Goal: Task Accomplishment & Management: Use online tool/utility

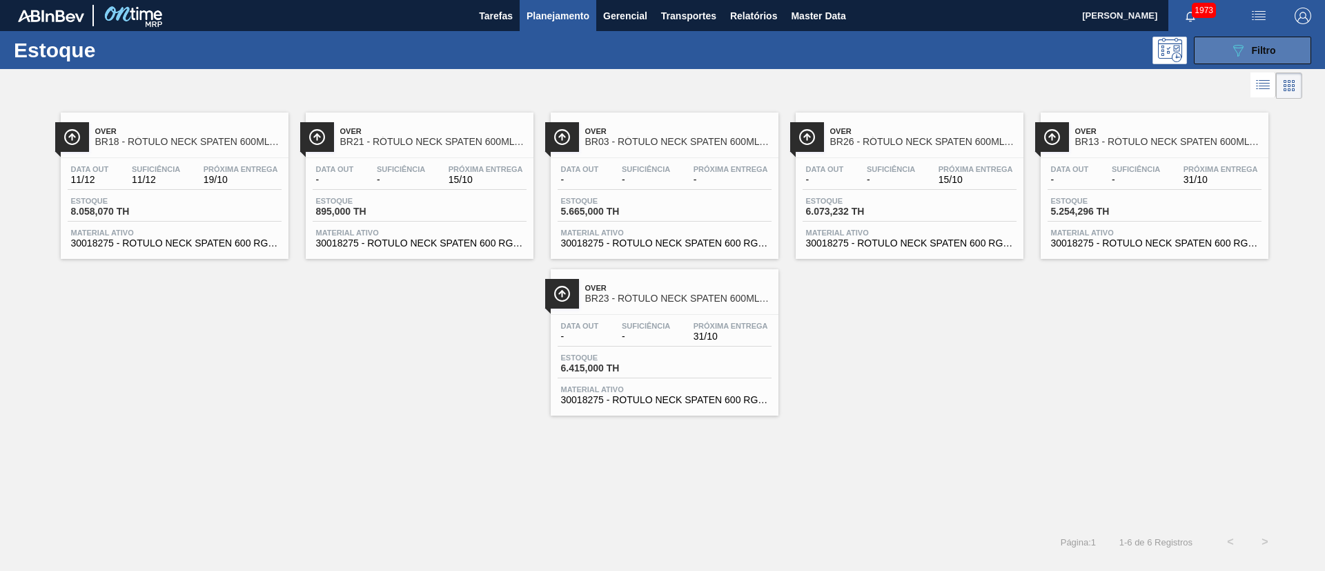
click at [1243, 39] on button "089F7B8B-B2A5-4AFE-B5C0-19BA573D28AC Filtro" at bounding box center [1252, 51] width 117 height 28
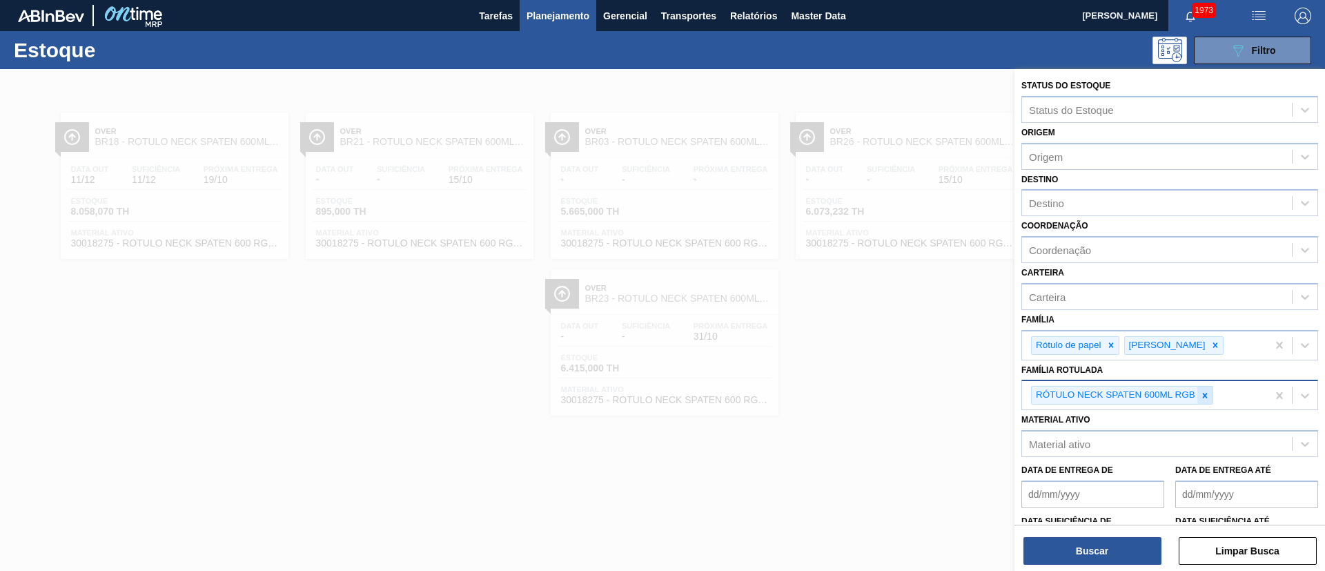
click at [1203, 395] on icon at bounding box center [1206, 396] width 10 height 10
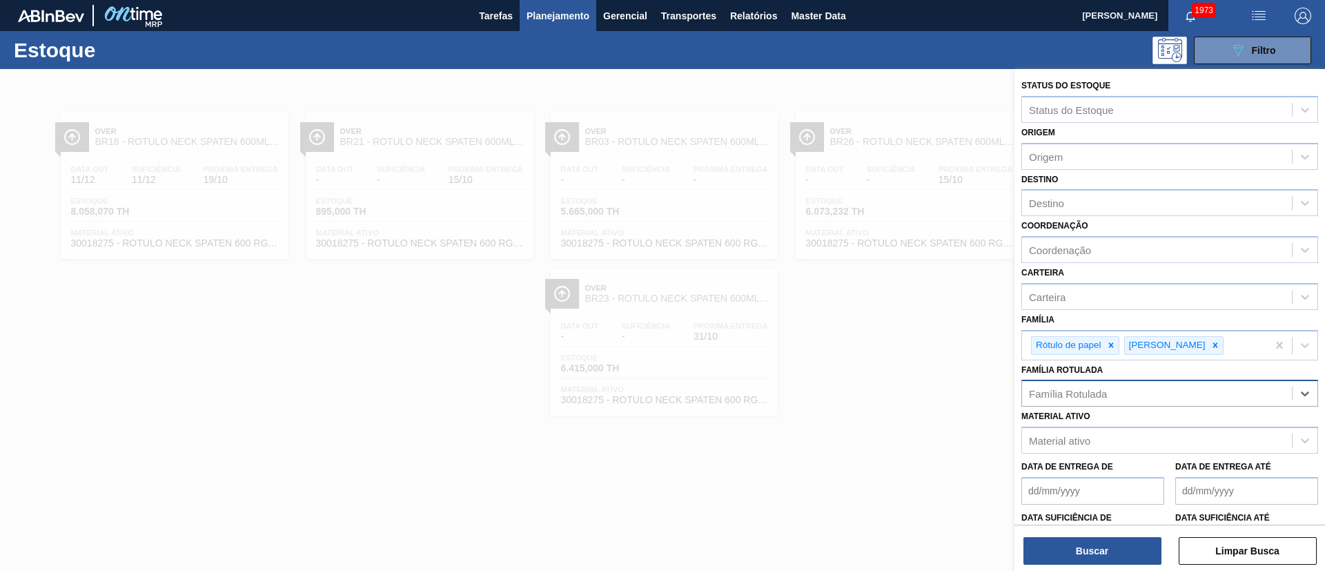
paste Rotulada "RÓTULO BUD FRONT 330ML"
type Rotulada "RÓTULO BUD FRONT 330ML"
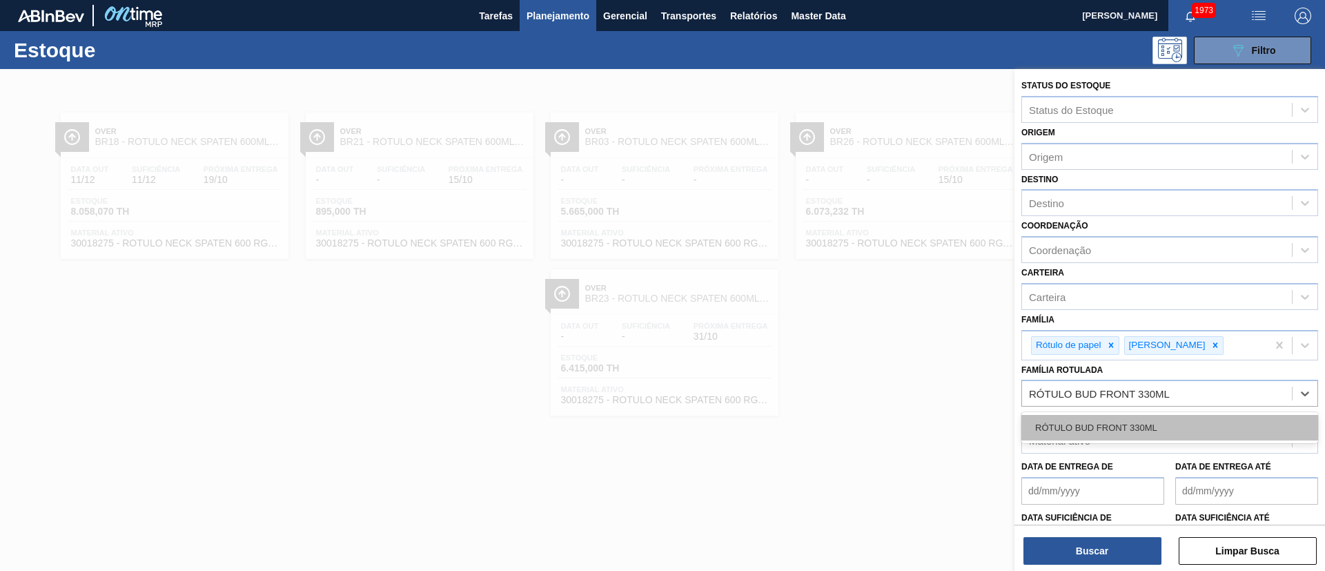
click at [1112, 424] on div "RÓTULO BUD FRONT 330ML" at bounding box center [1170, 428] width 297 height 26
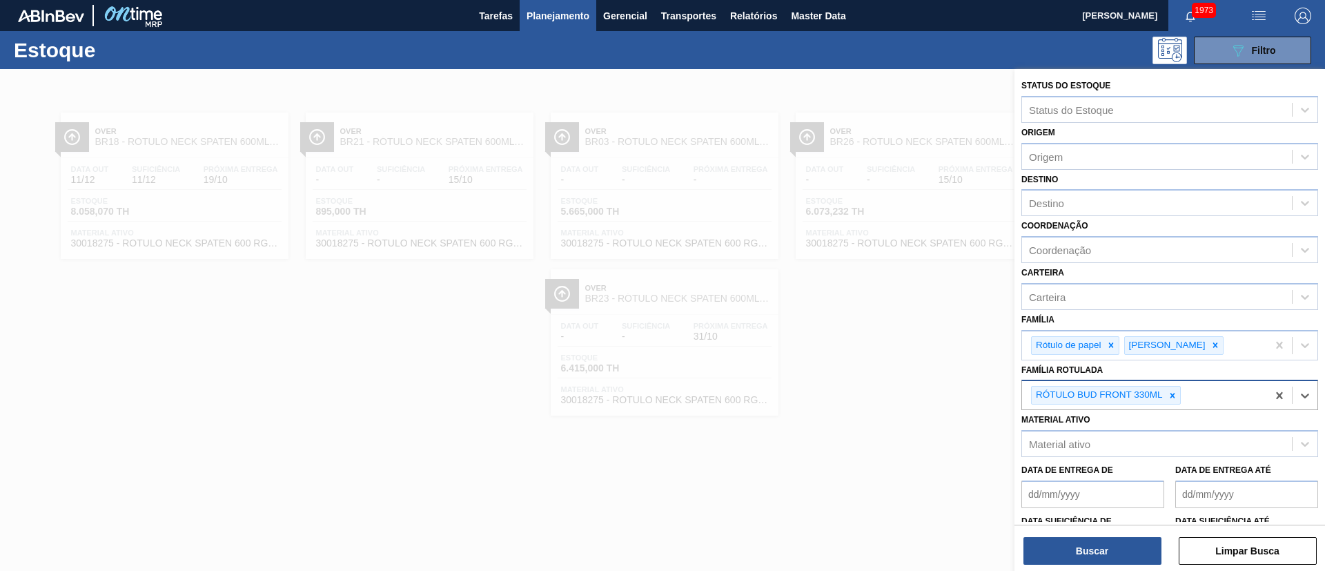
paste Rotulada "RÓTULO BUD BACK 330ML"
type Rotulada "RÓTULO BUD BACK 330ML"
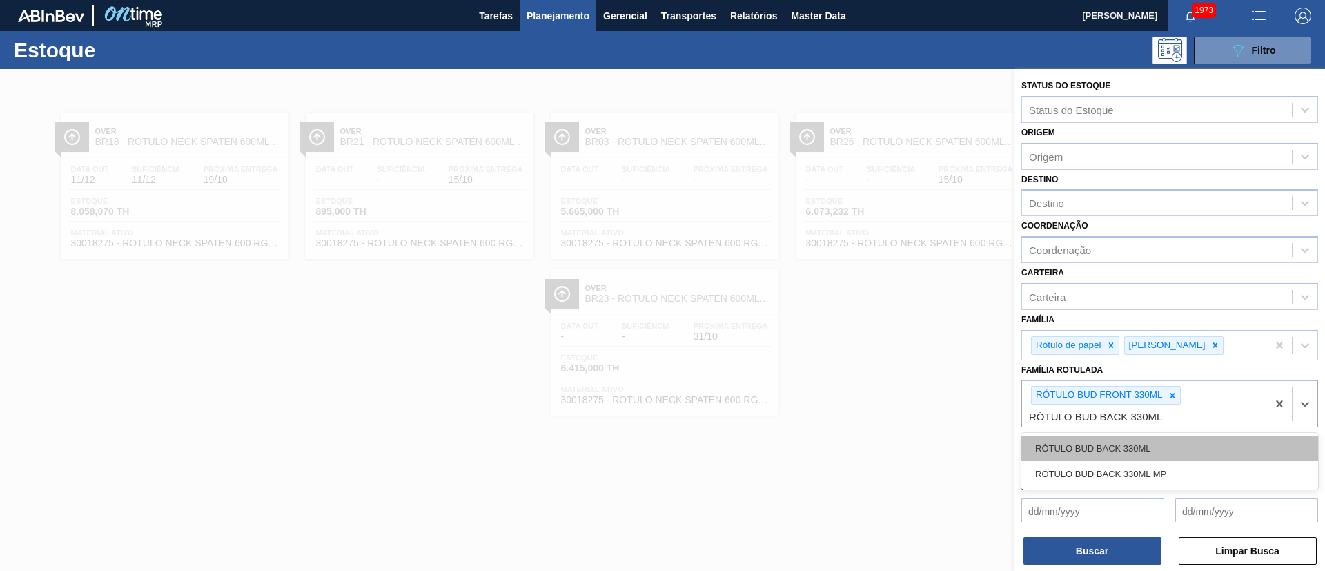
click at [1124, 444] on div "RÓTULO BUD BACK 330ML" at bounding box center [1170, 449] width 297 height 26
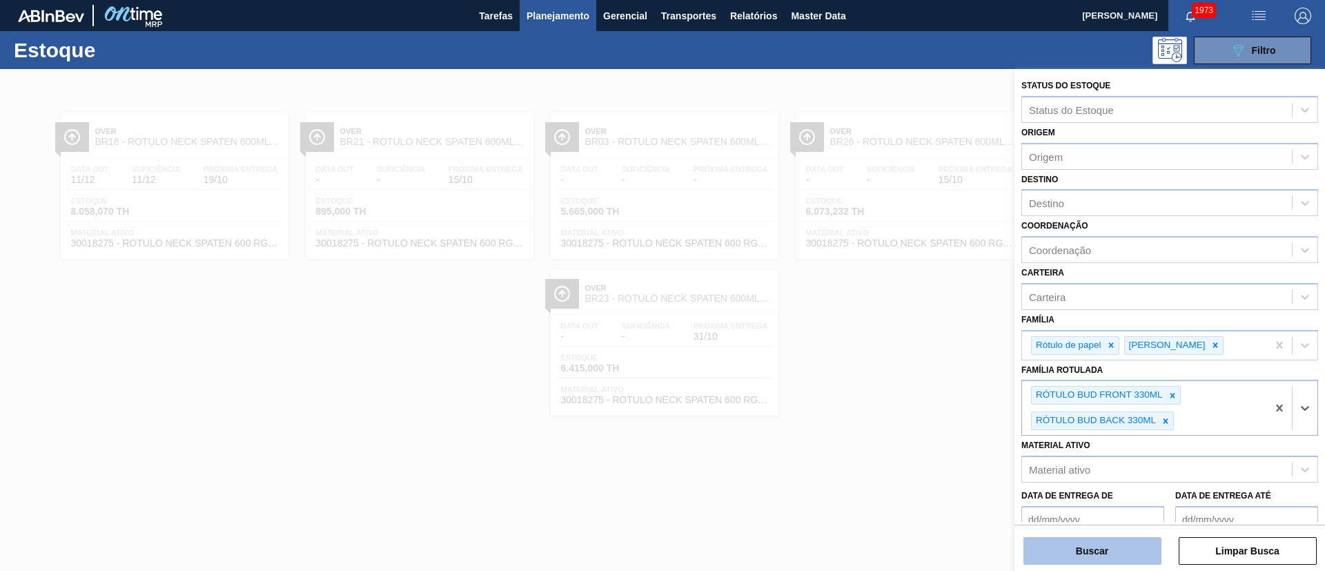
click at [1085, 552] on button "Buscar" at bounding box center [1093, 551] width 138 height 28
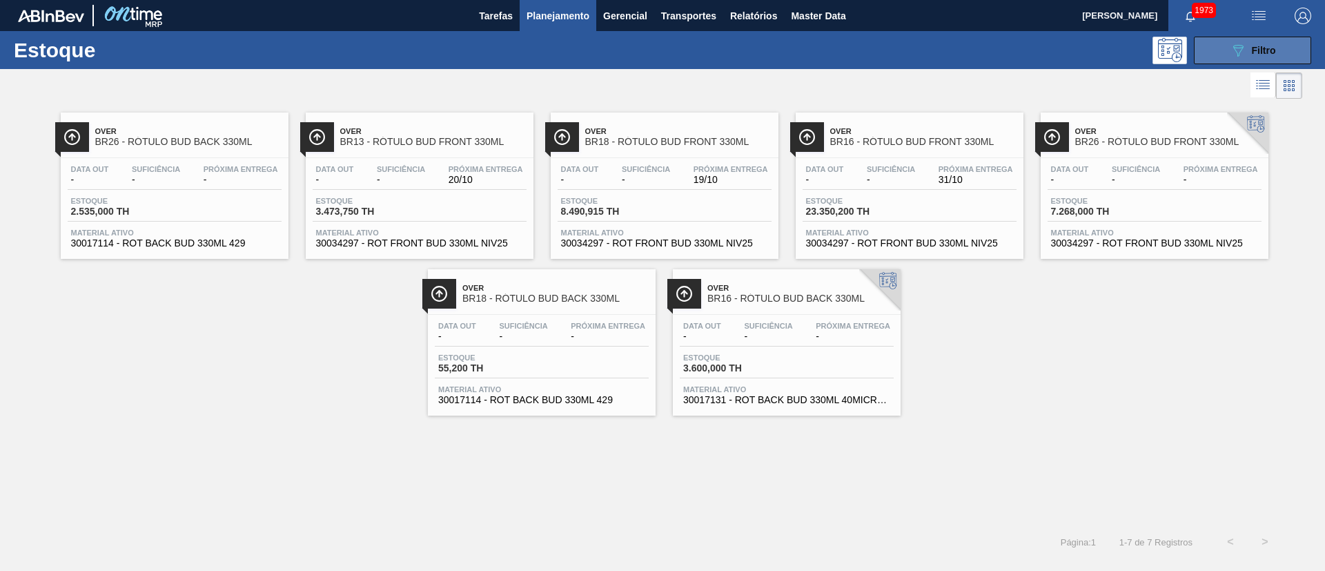
click at [1228, 48] on button "089F7B8B-B2A5-4AFE-B5C0-19BA573D28AC Filtro" at bounding box center [1252, 51] width 117 height 28
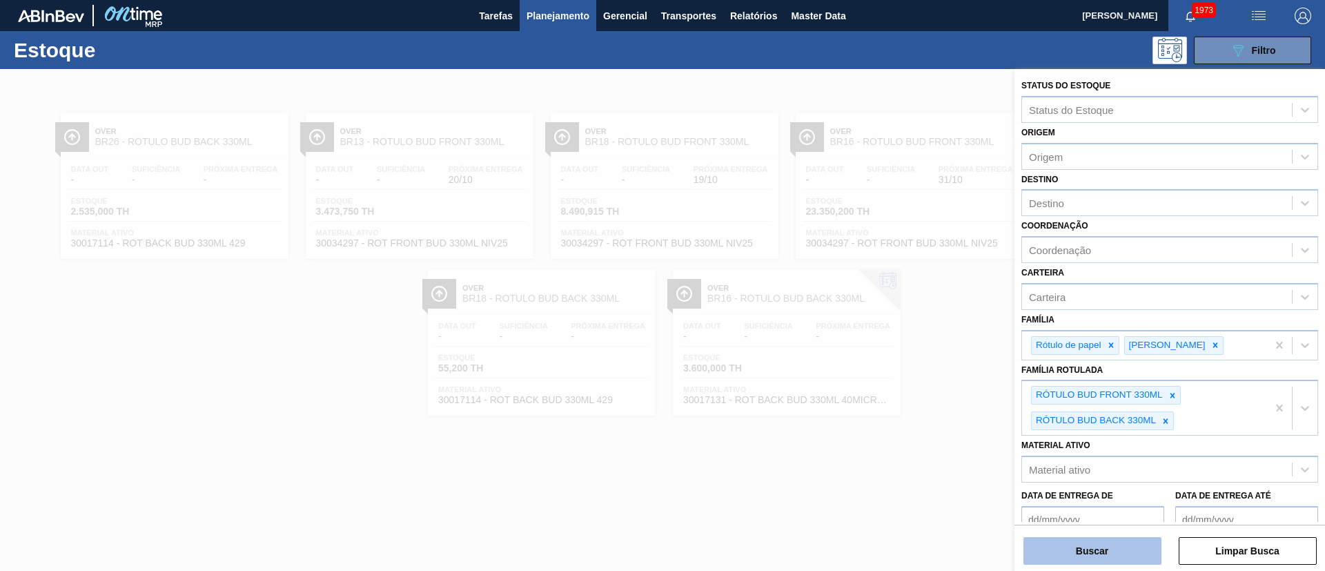
click at [1116, 543] on button "Buscar" at bounding box center [1093, 551] width 138 height 28
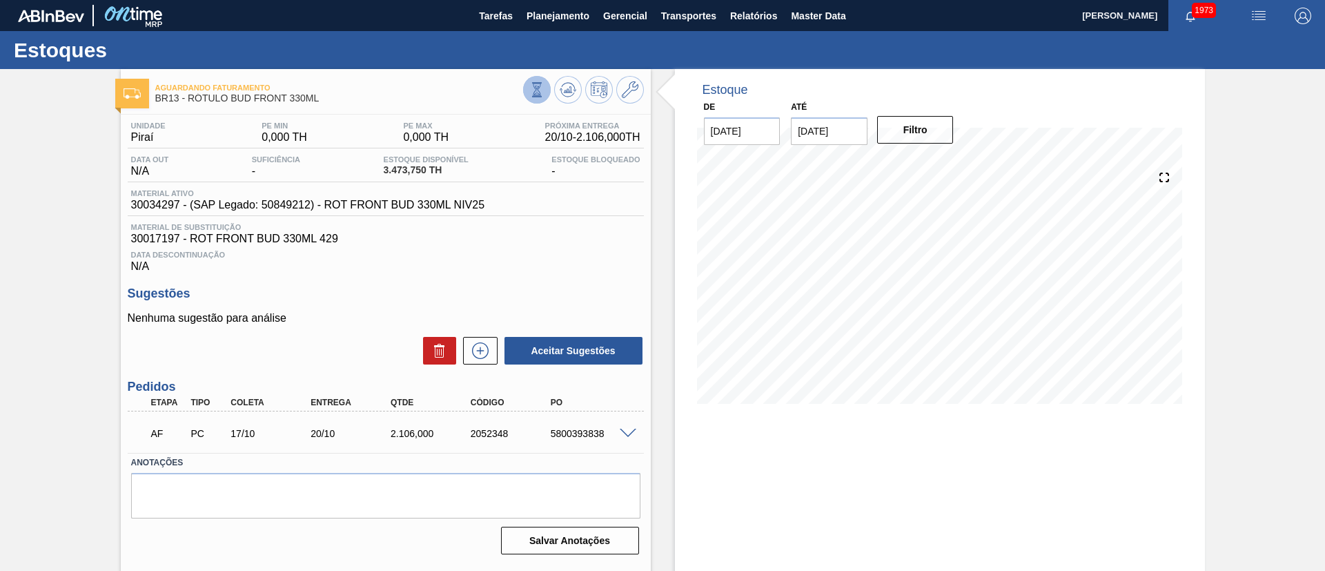
click at [543, 95] on button at bounding box center [537, 90] width 28 height 28
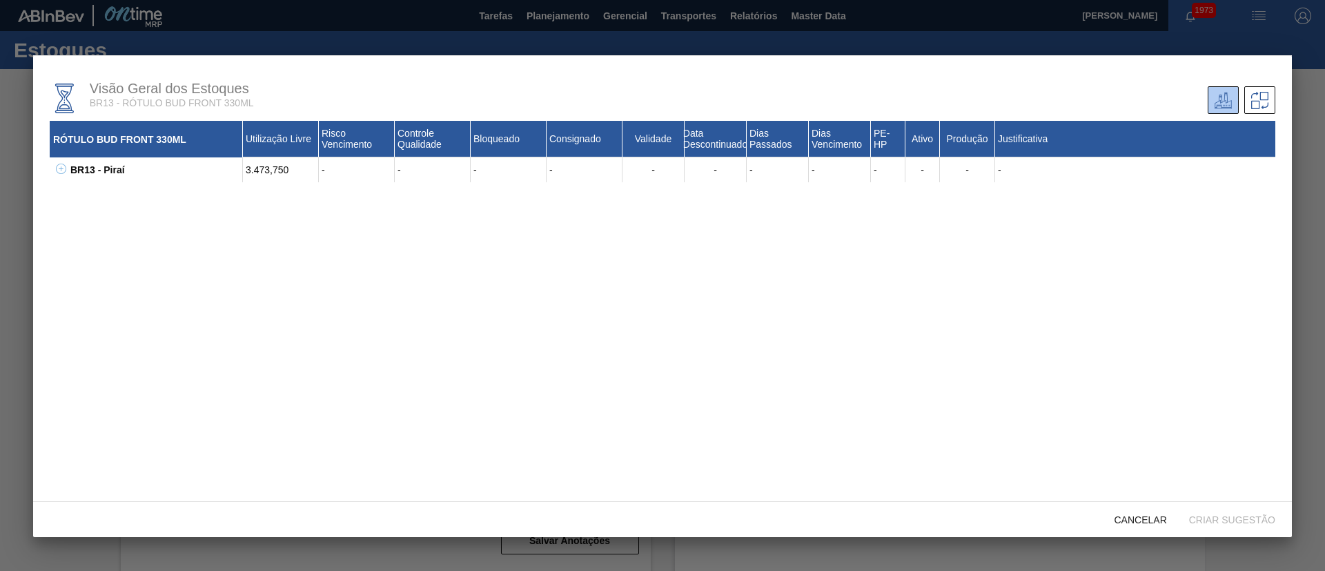
click at [58, 169] on icon at bounding box center [61, 169] width 10 height 10
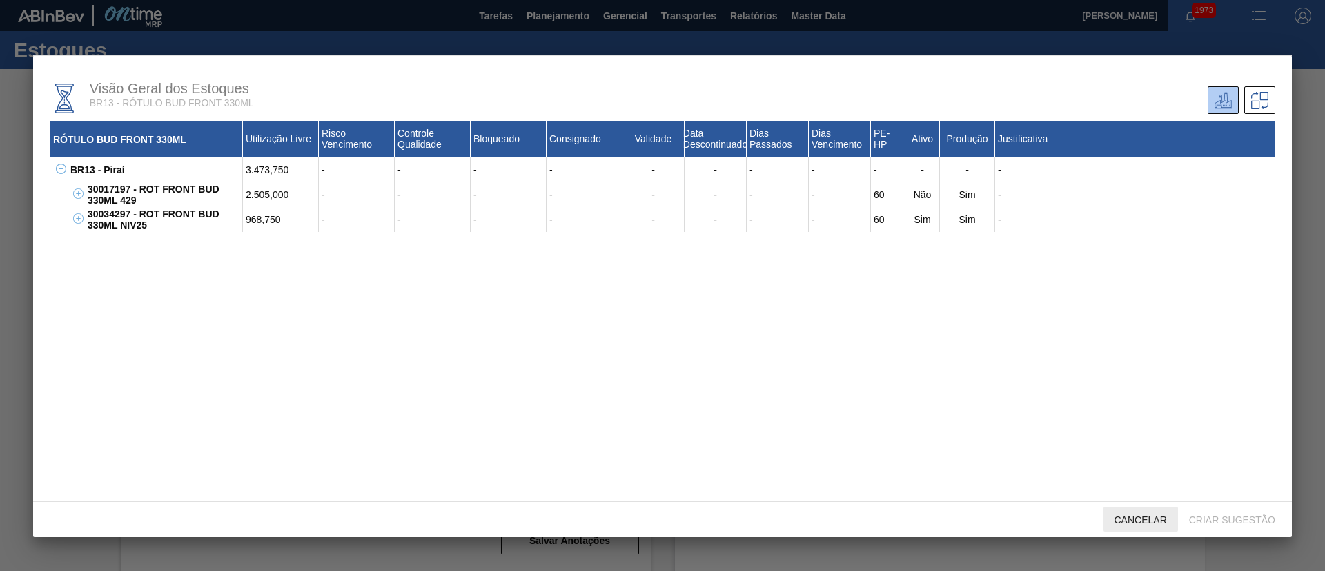
click at [1135, 516] on span "Cancelar" at bounding box center [1141, 519] width 75 height 11
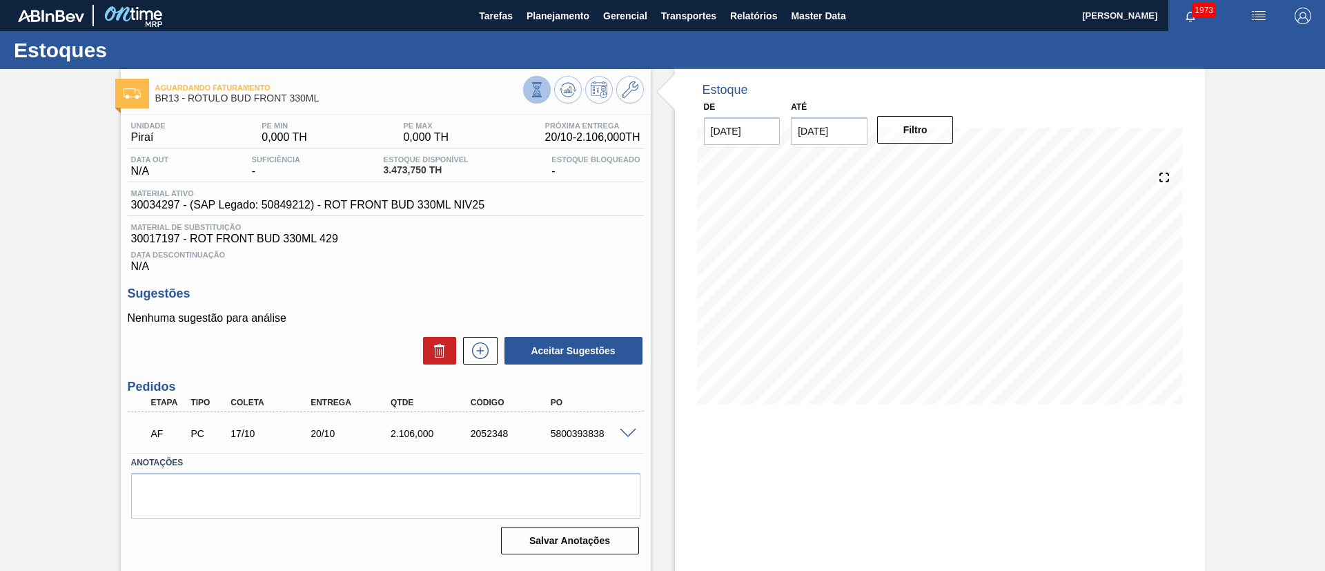
click at [525, 93] on button at bounding box center [537, 90] width 28 height 28
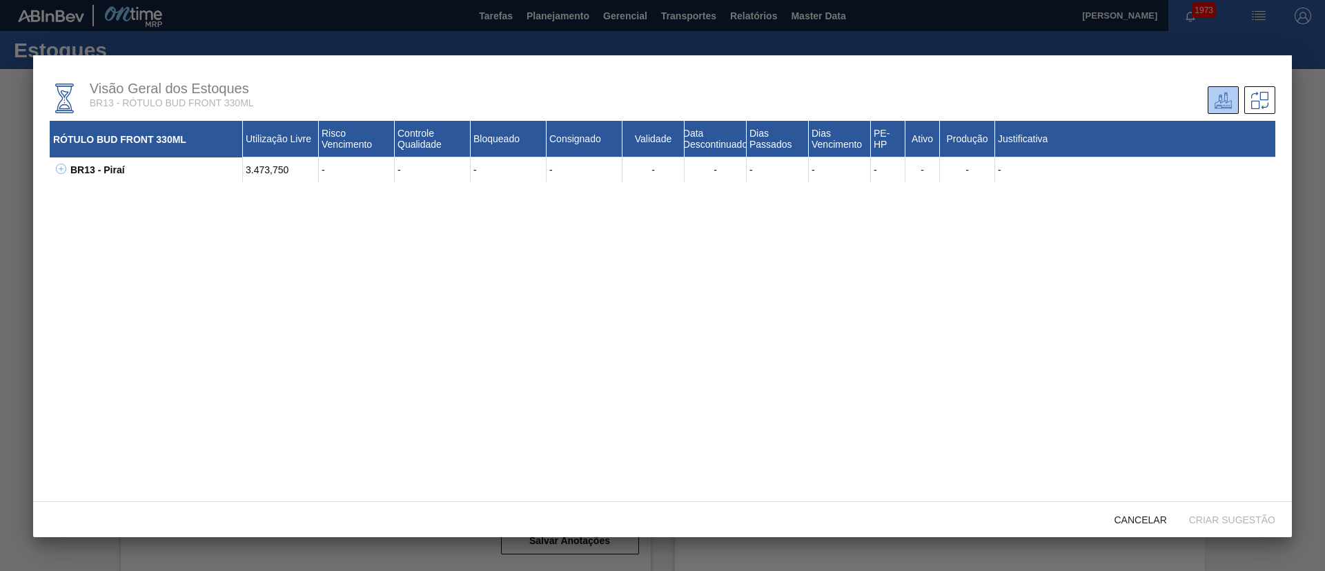
click at [59, 169] on icon at bounding box center [61, 169] width 10 height 10
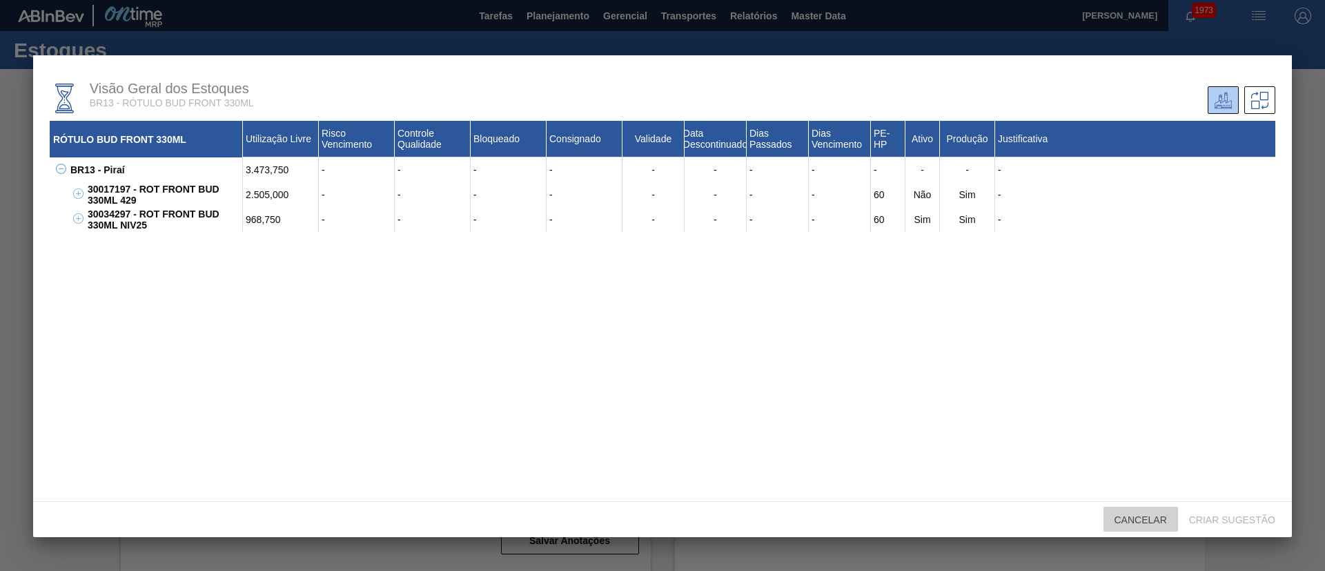
click at [1134, 517] on span "Cancelar" at bounding box center [1141, 519] width 75 height 11
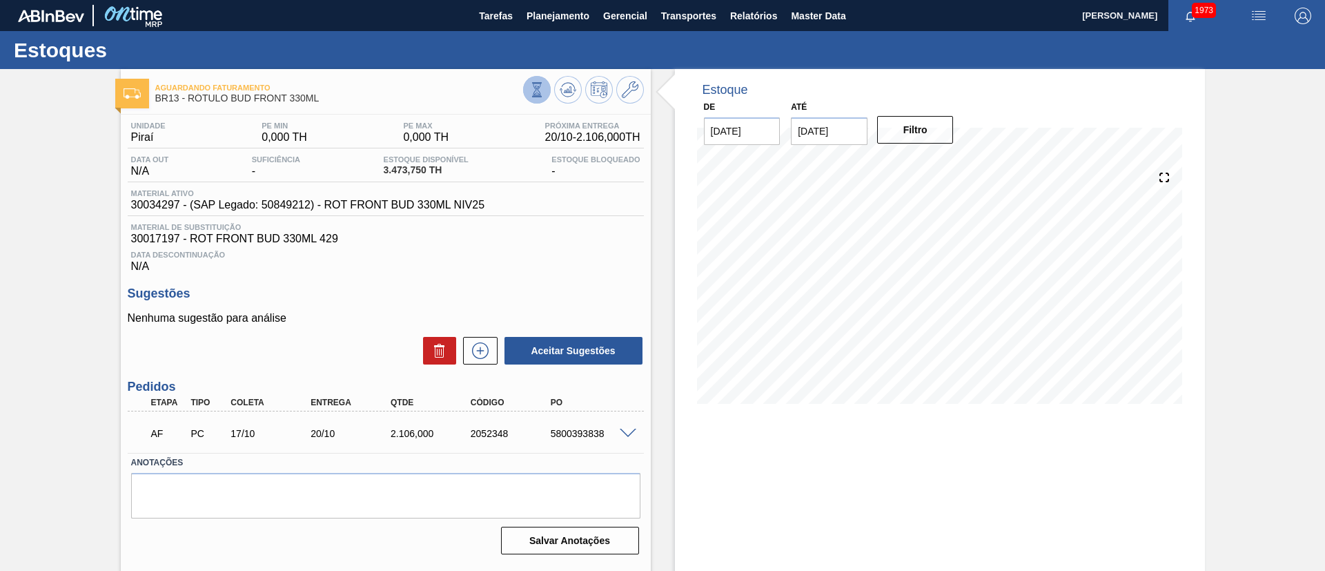
click at [533, 89] on icon at bounding box center [536, 89] width 15 height 15
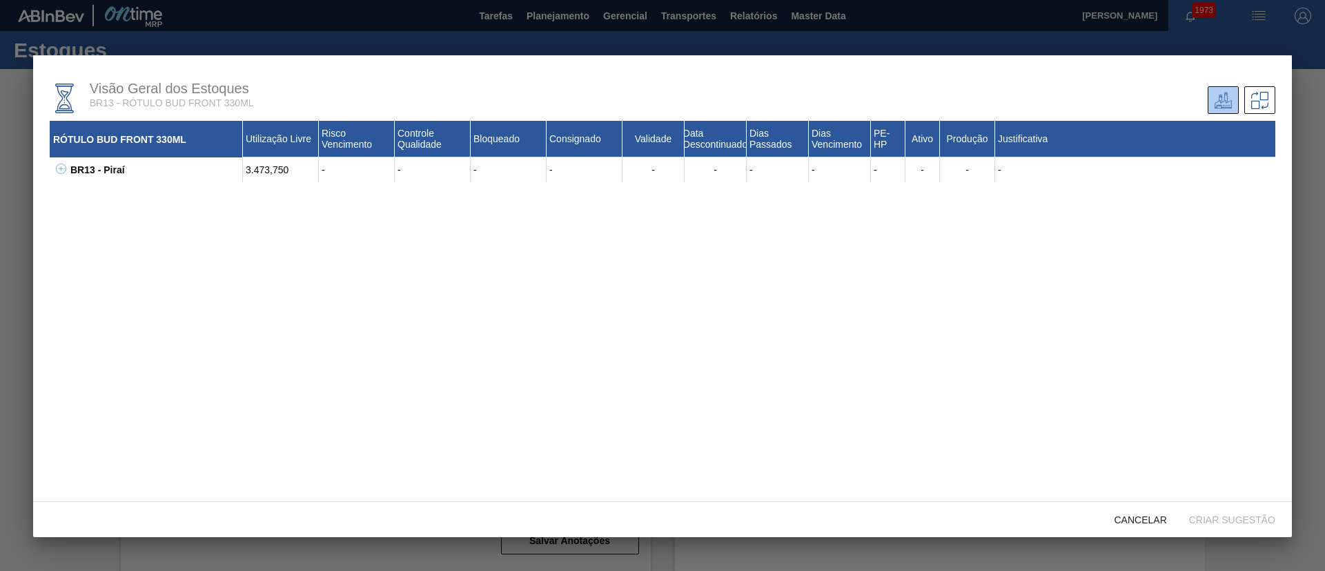
click at [59, 169] on icon at bounding box center [61, 169] width 10 height 10
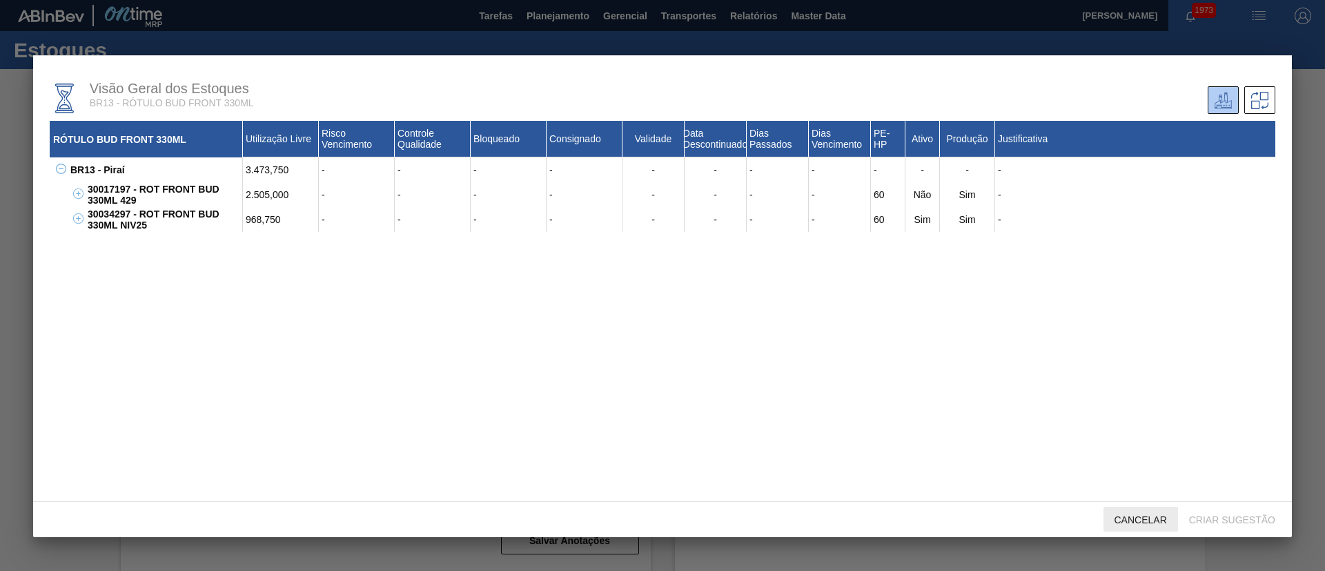
click at [1139, 514] on span "Cancelar" at bounding box center [1141, 519] width 75 height 11
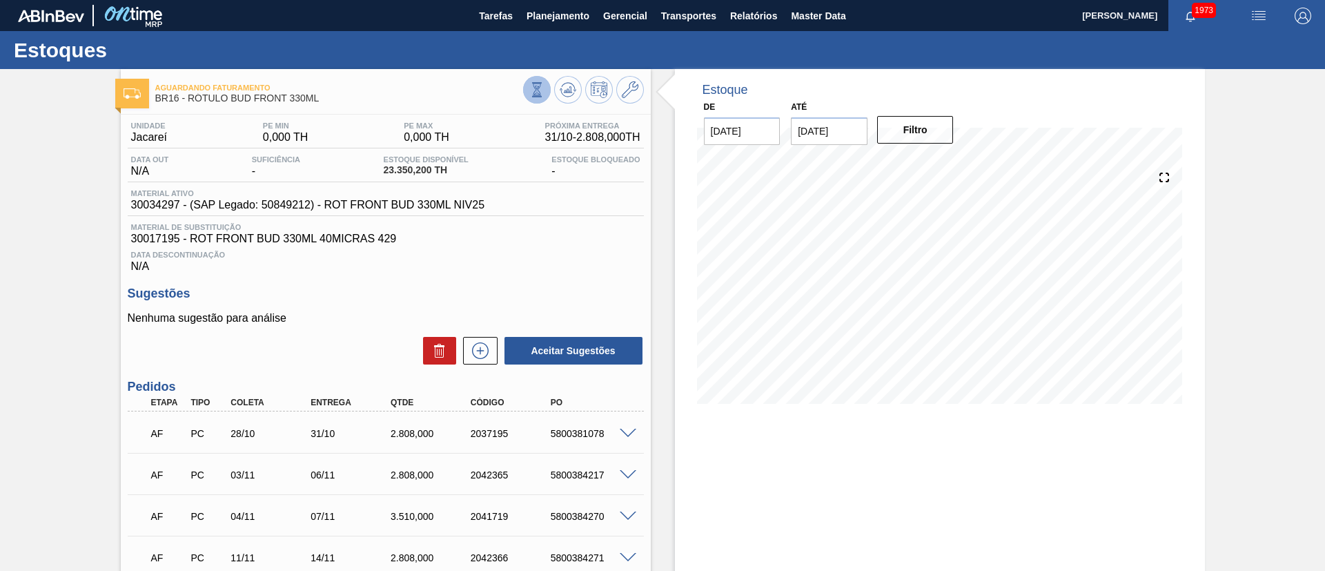
click at [531, 91] on icon at bounding box center [536, 89] width 15 height 15
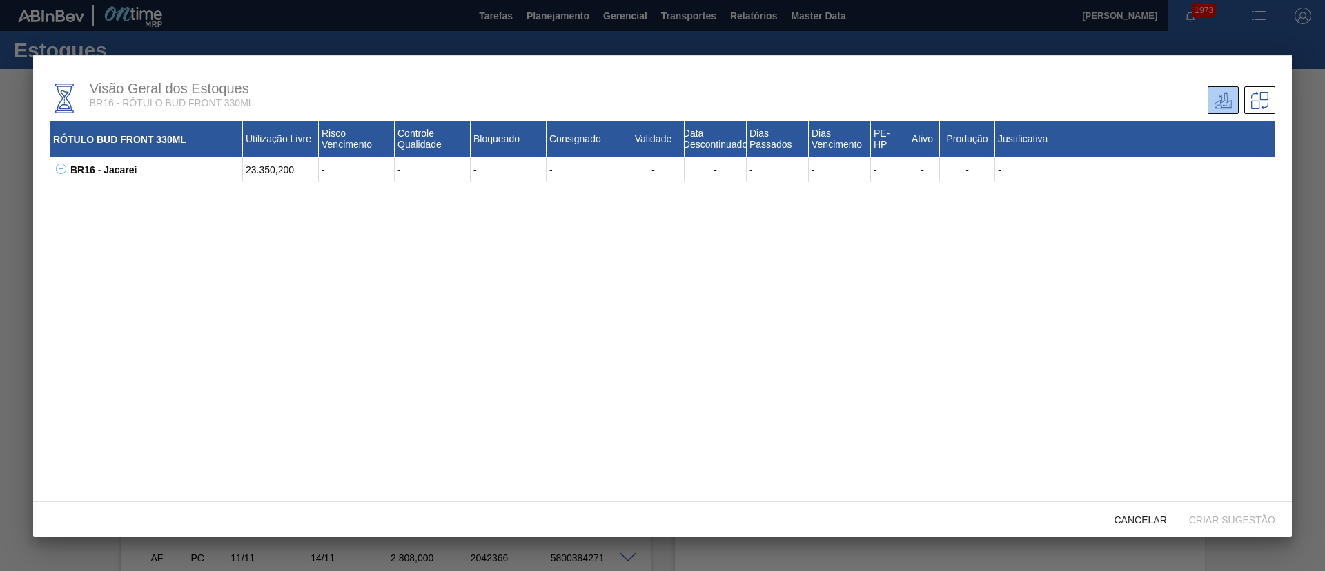
click at [66, 171] on div "BR16 - Jacareí 23.350,200 - - - - - - - - - - - - 30017195 - ROT FRONT BUD 330M…" at bounding box center [663, 169] width 1226 height 25
click at [59, 170] on icon at bounding box center [61, 169] width 10 height 10
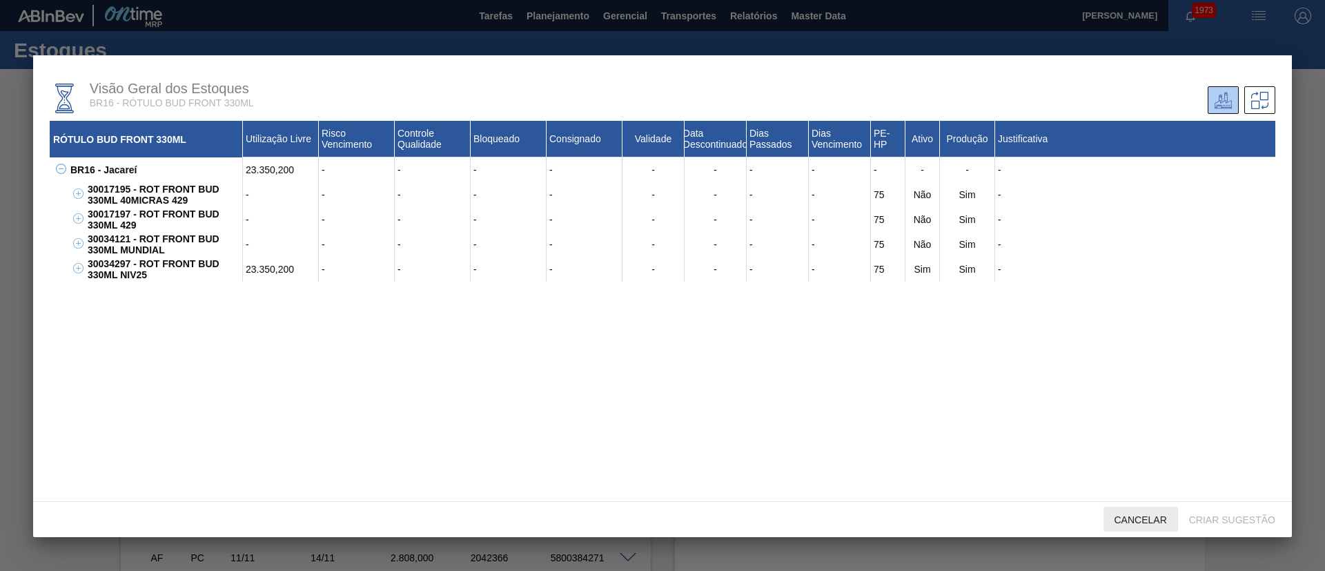
click at [1131, 525] on span "Cancelar" at bounding box center [1141, 519] width 75 height 11
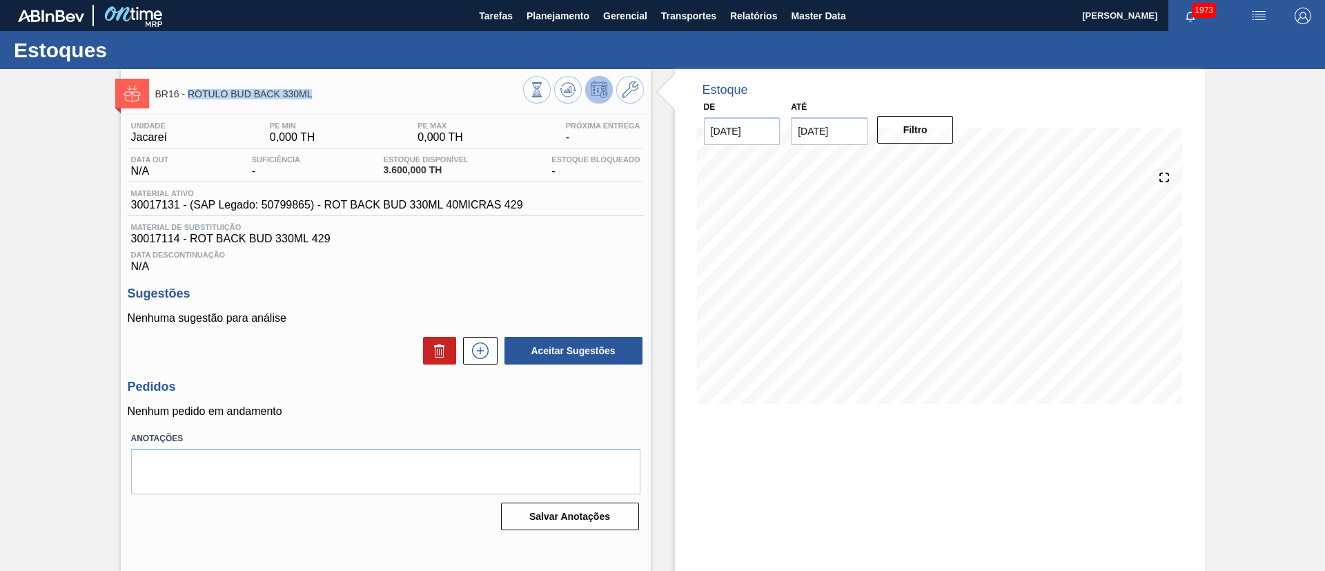
drag, startPoint x: 190, startPoint y: 91, endPoint x: 317, endPoint y: 99, distance: 127.3
click at [317, 99] on div "BR16 - RÓTULO BUD BACK 330ML" at bounding box center [339, 93] width 368 height 31
copy span "RÓTULO BUD BACK 330ML"
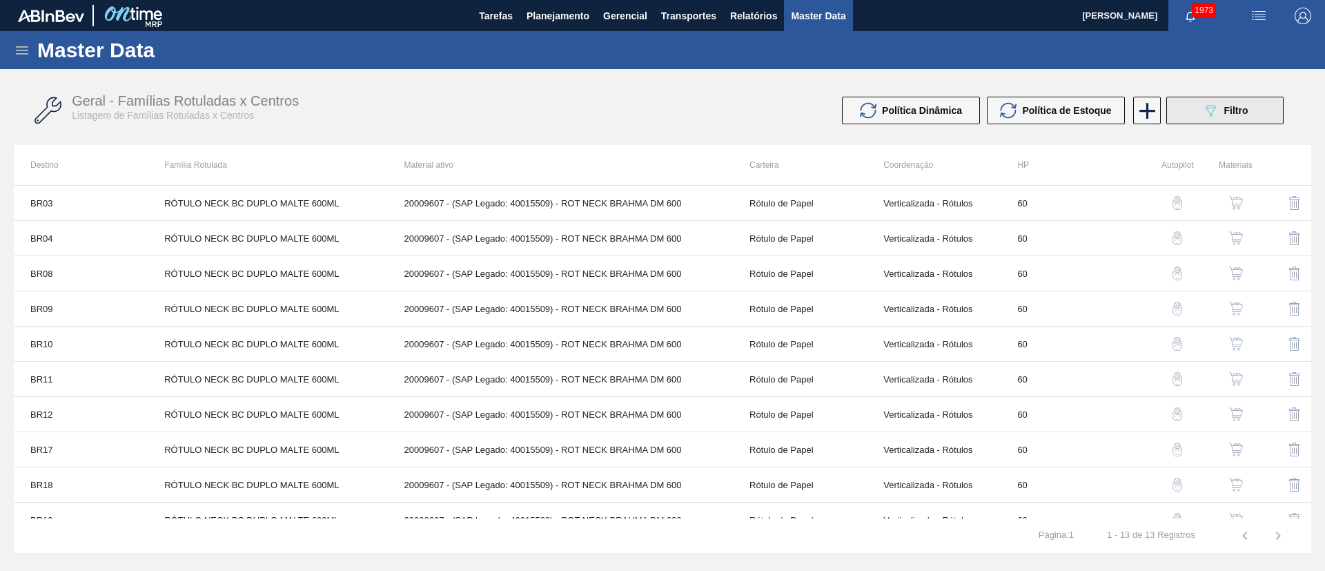
click at [1213, 106] on icon "089F7B8B-B2A5-4AFE-B5C0-19BA573D28AC" at bounding box center [1211, 110] width 17 height 17
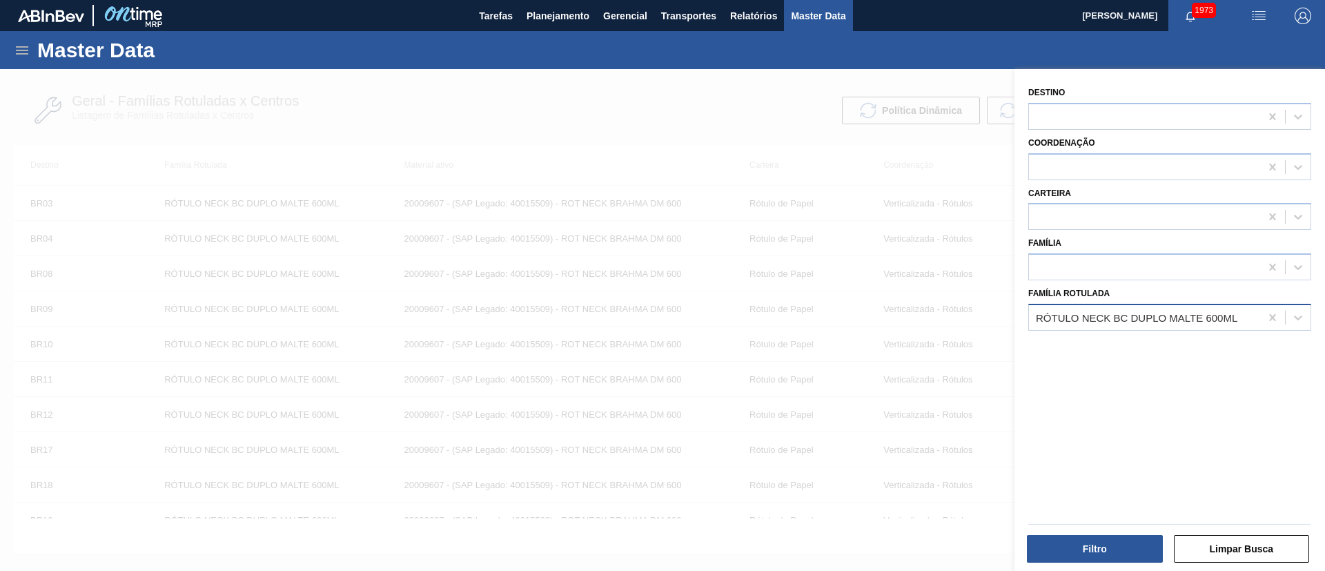
click at [1108, 320] on div "RÓTULO NECK BC DUPLO MALTE 600ML" at bounding box center [1137, 317] width 202 height 12
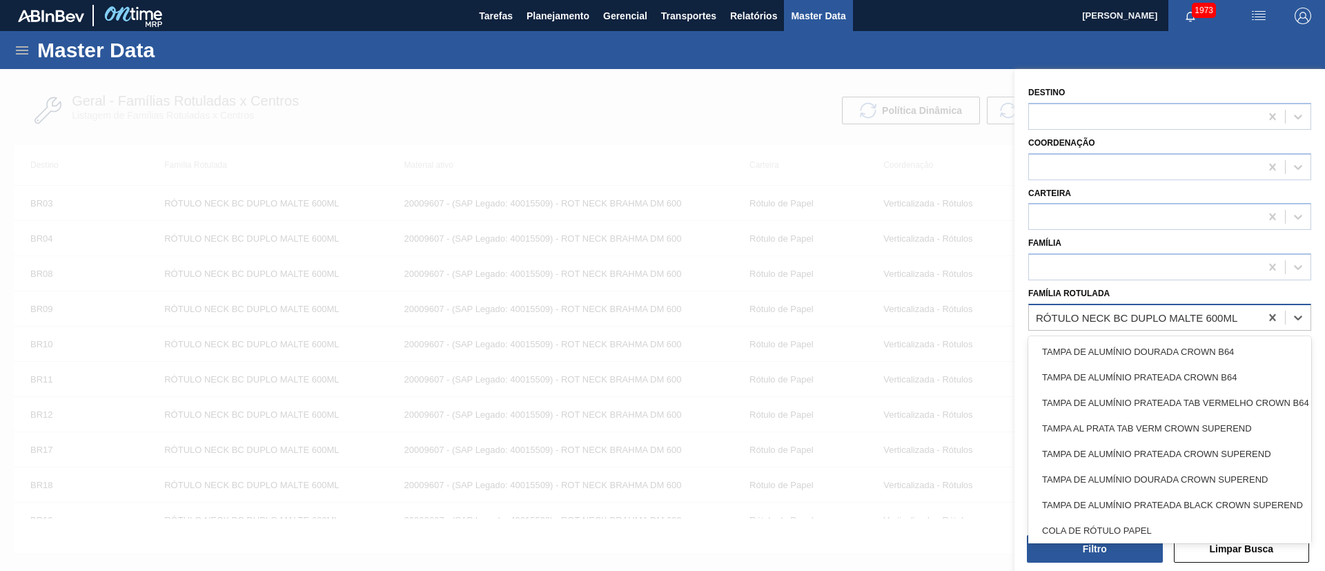
paste Rotulada "RÓTULO BUD BACK 330ML"
type Rotulada "RÓTULO BUD BACK 330ML"
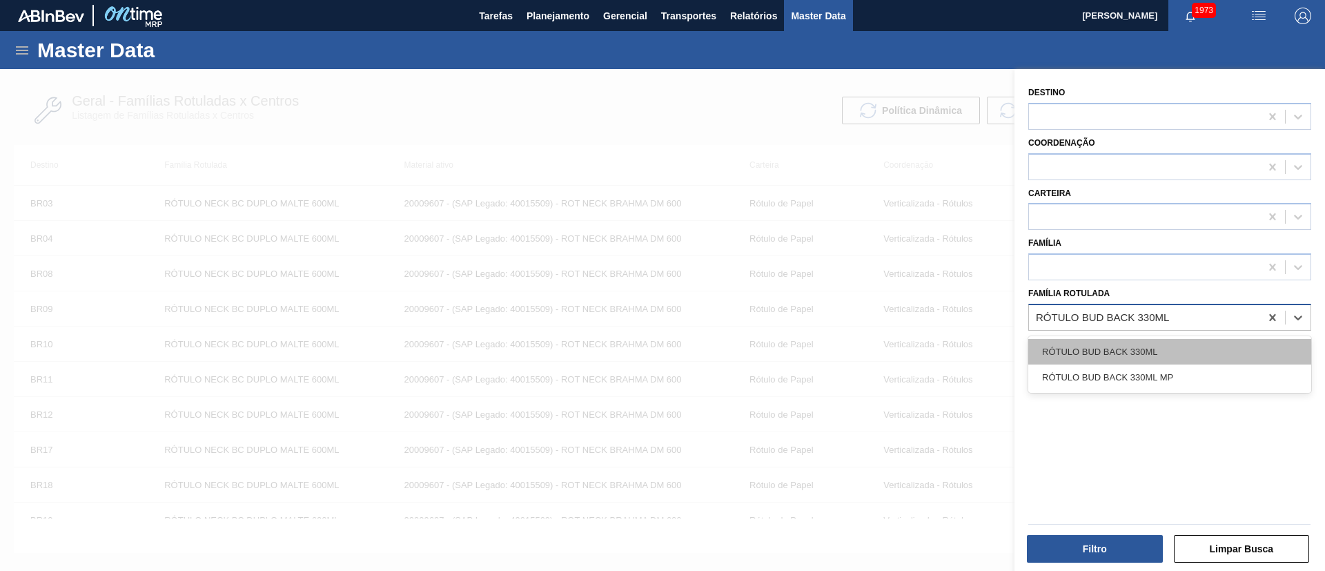
click at [1101, 349] on div "RÓTULO BUD BACK 330ML" at bounding box center [1170, 352] width 283 height 26
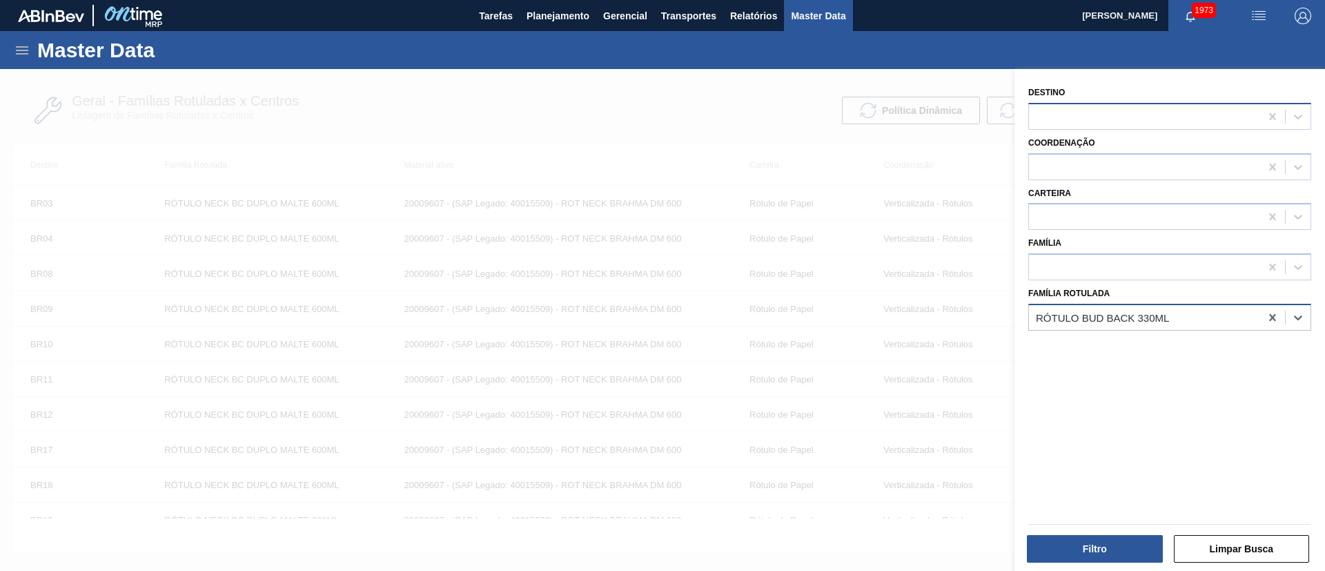
click at [1067, 112] on div at bounding box center [1144, 116] width 231 height 20
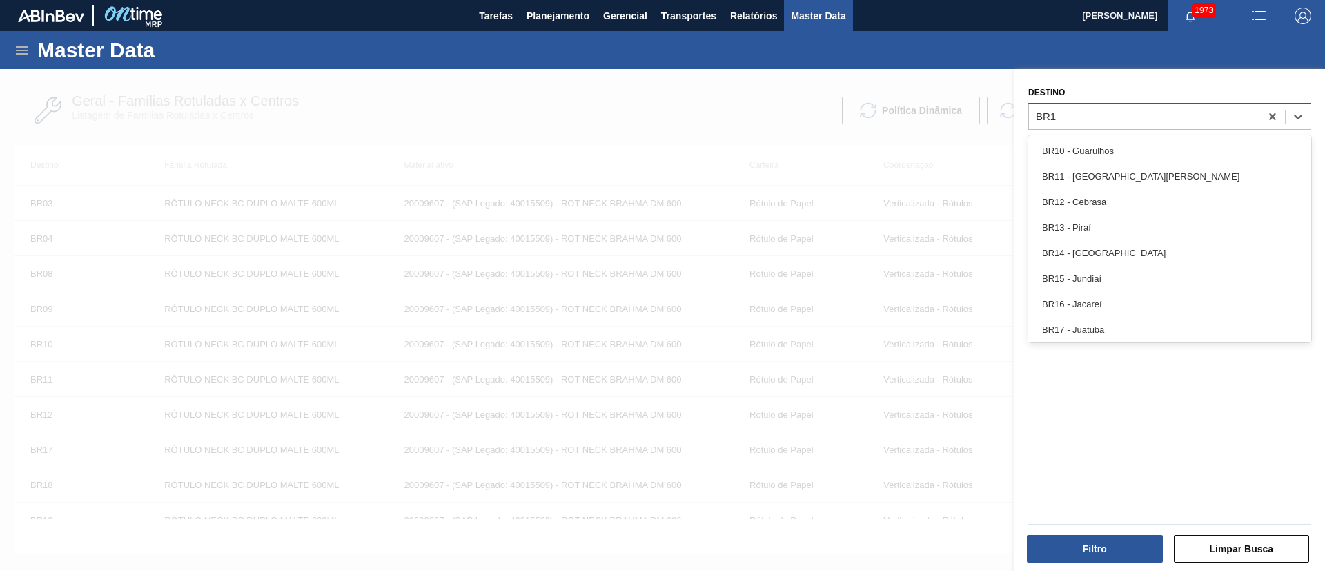
type input "BR13"
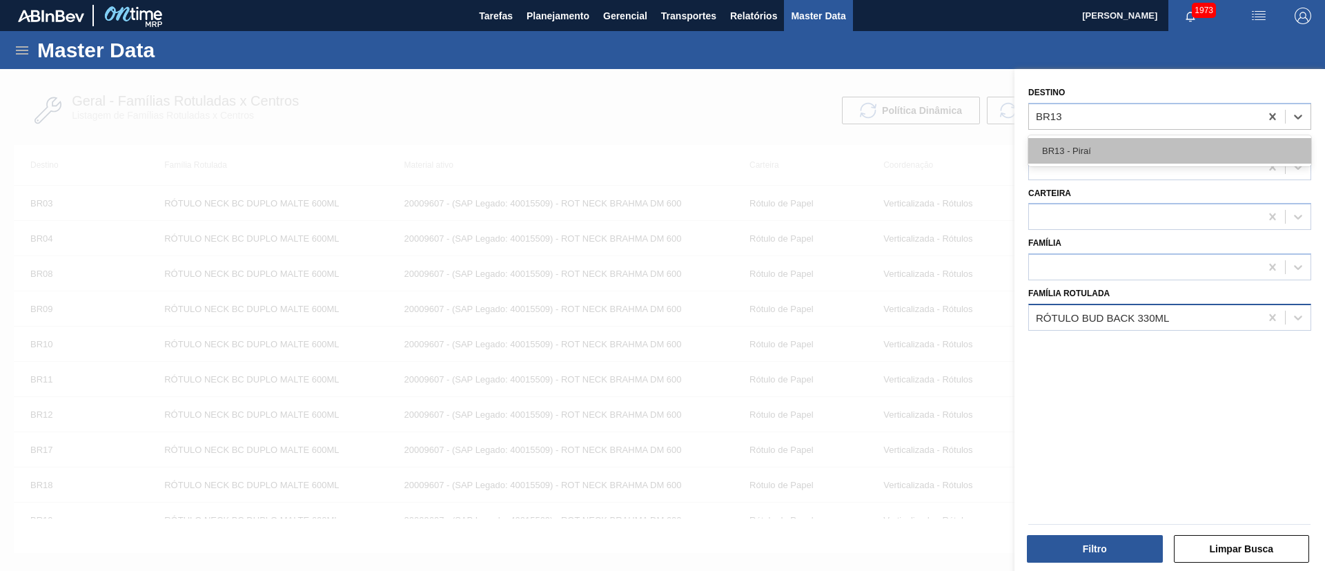
click at [1084, 148] on div "BR13 - Piraí" at bounding box center [1170, 151] width 283 height 26
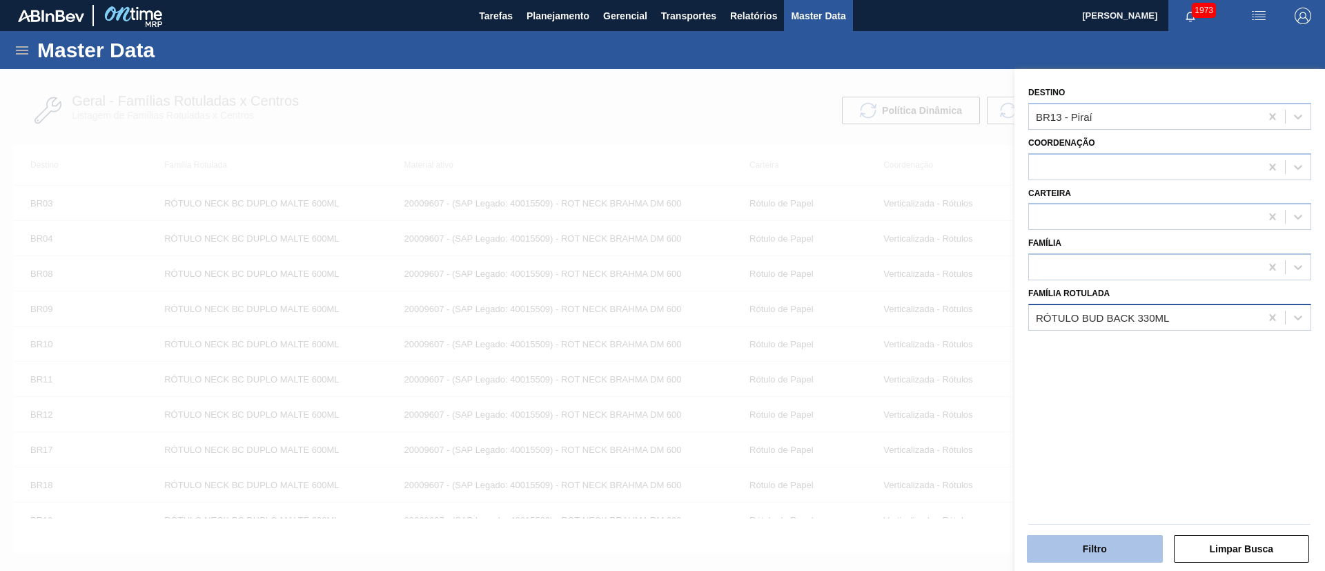
click at [1096, 554] on button "Filtro" at bounding box center [1095, 549] width 136 height 28
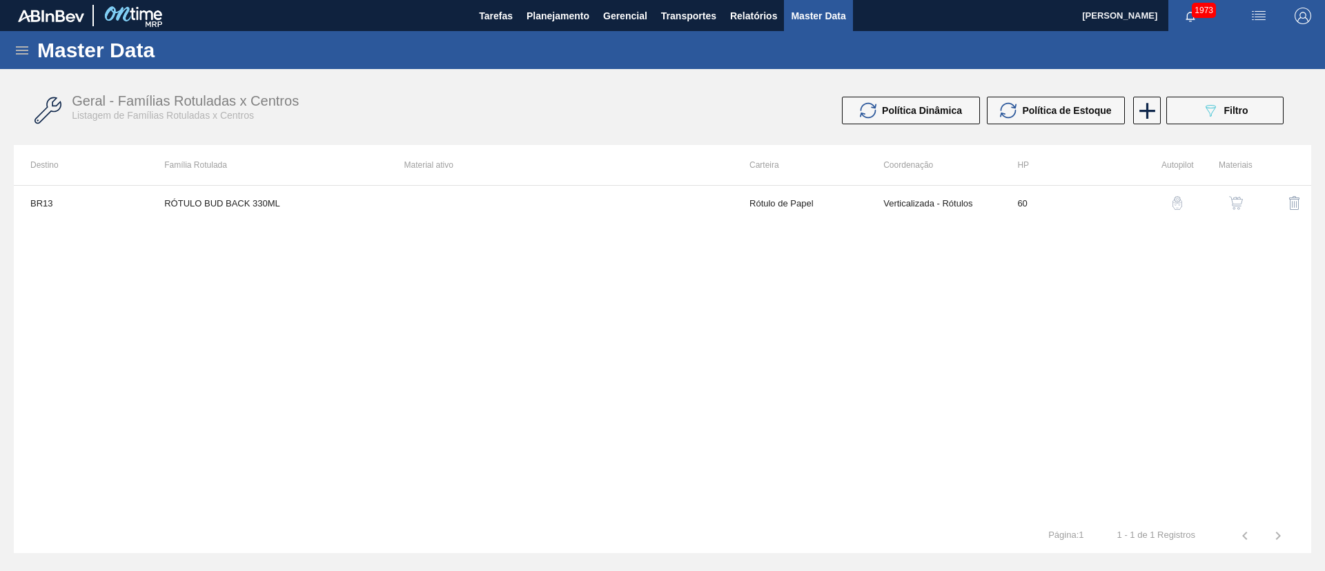
click at [1234, 200] on img "button" at bounding box center [1236, 203] width 14 height 14
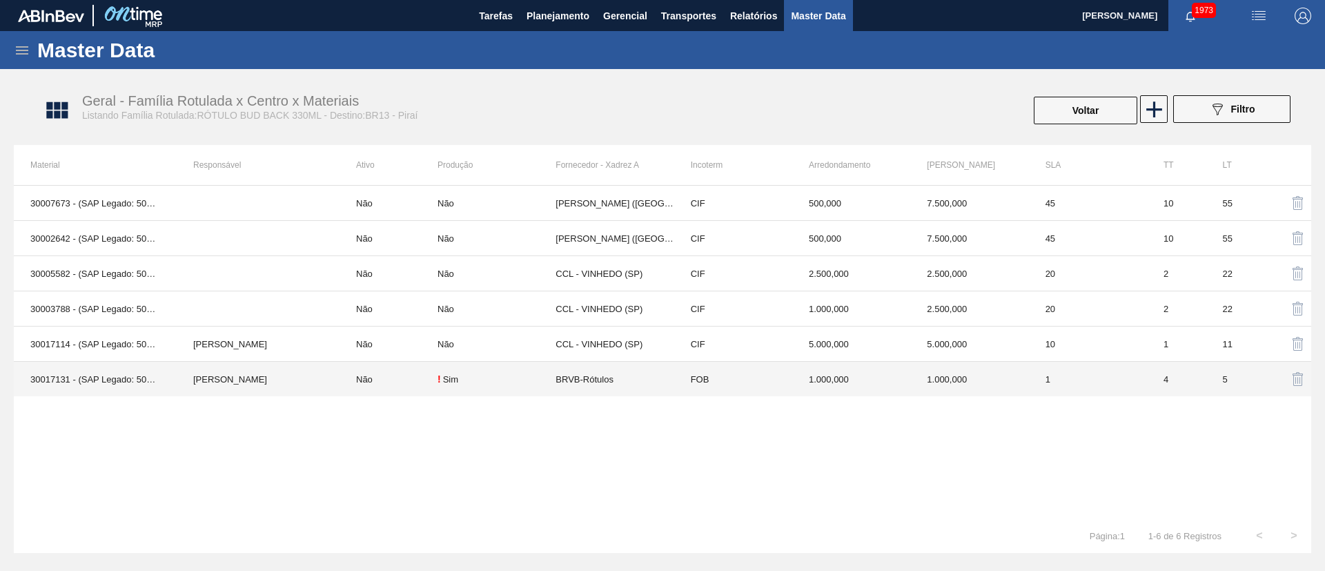
click at [445, 385] on td "! Sim" at bounding box center [497, 379] width 118 height 35
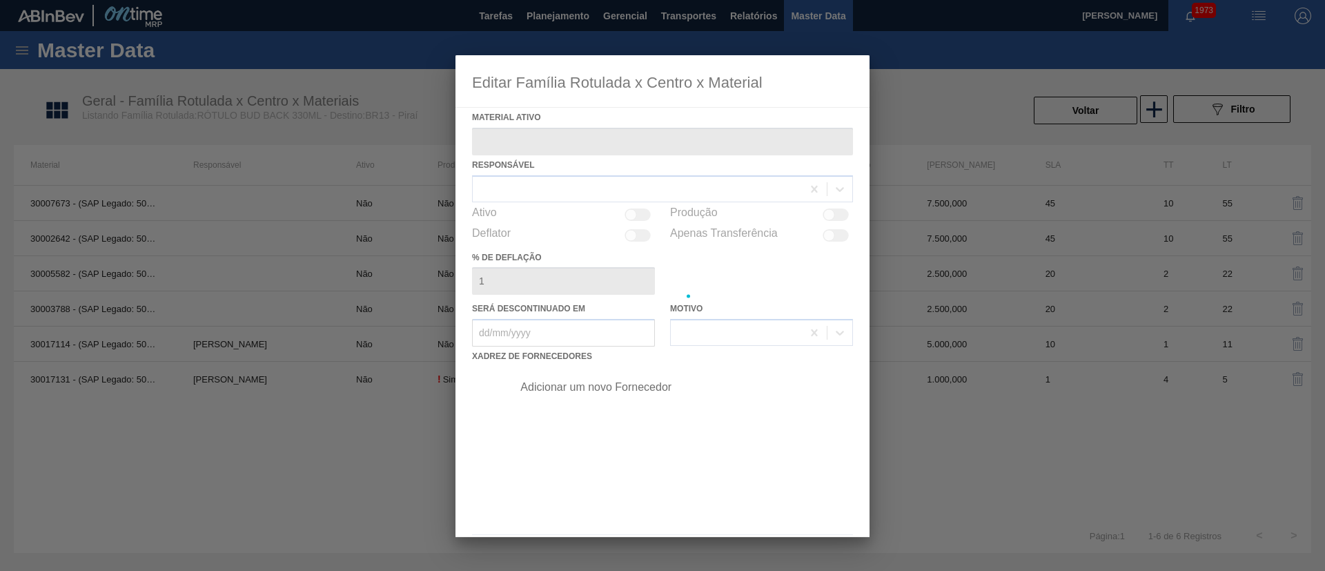
type ativo "30017131 - (SAP Legado: 50799865) - ROT BACK BUD 330ML 40MICRAS 429"
checkbox input "true"
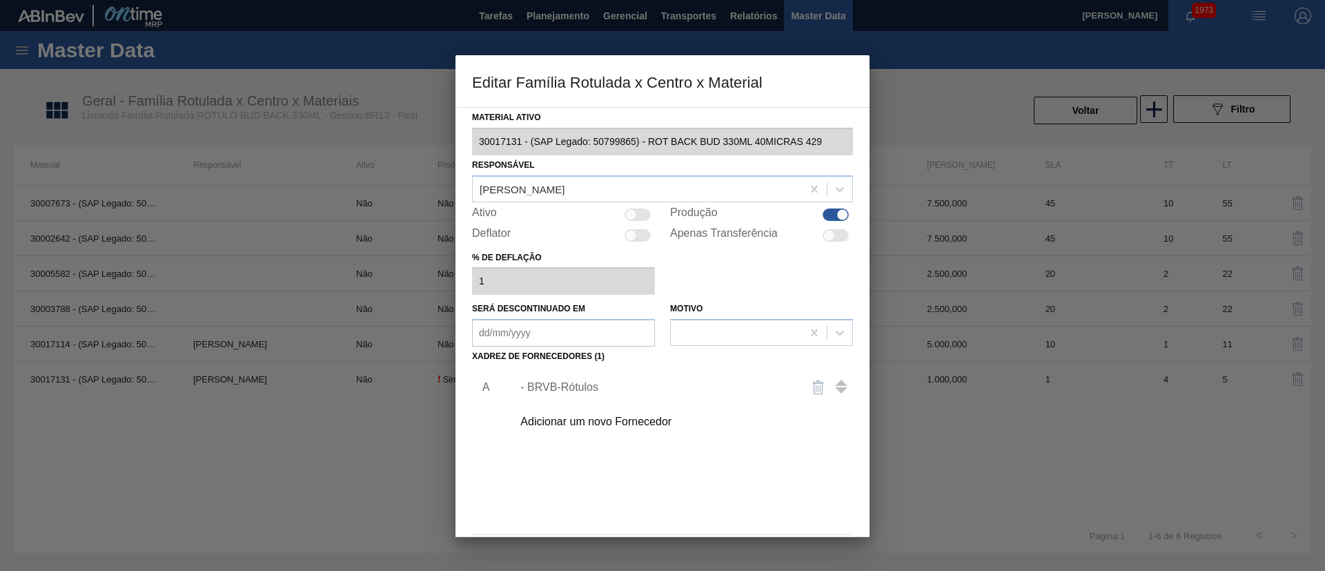
click at [628, 215] on div at bounding box center [631, 214] width 12 height 12
checkbox input "true"
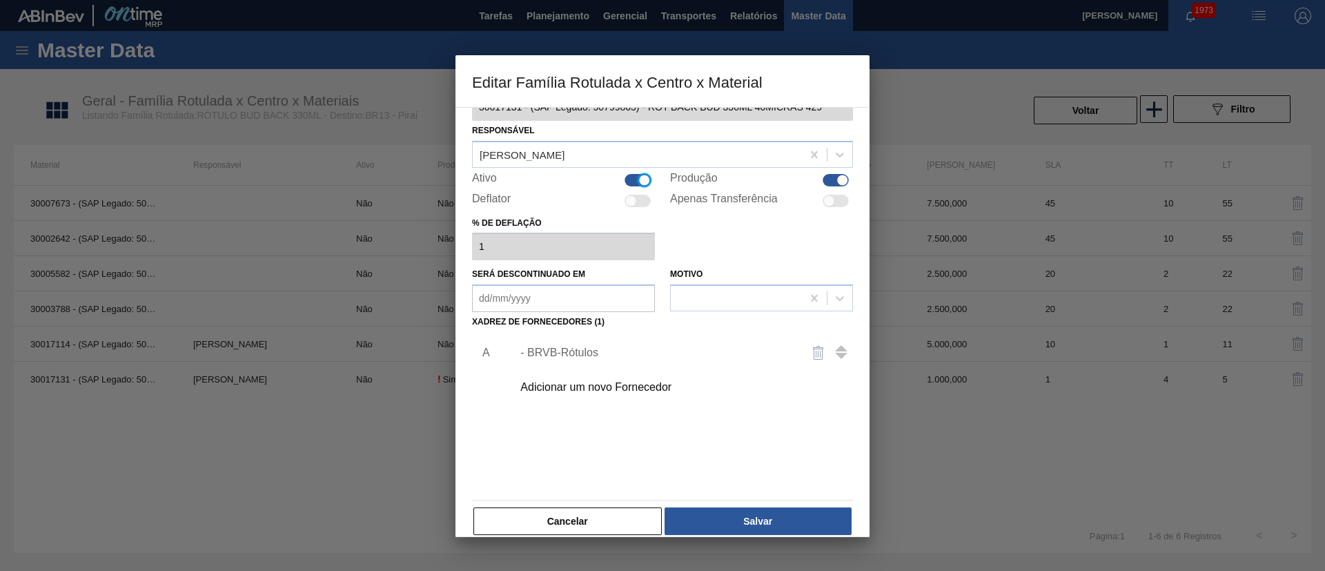
scroll to position [51, 0]
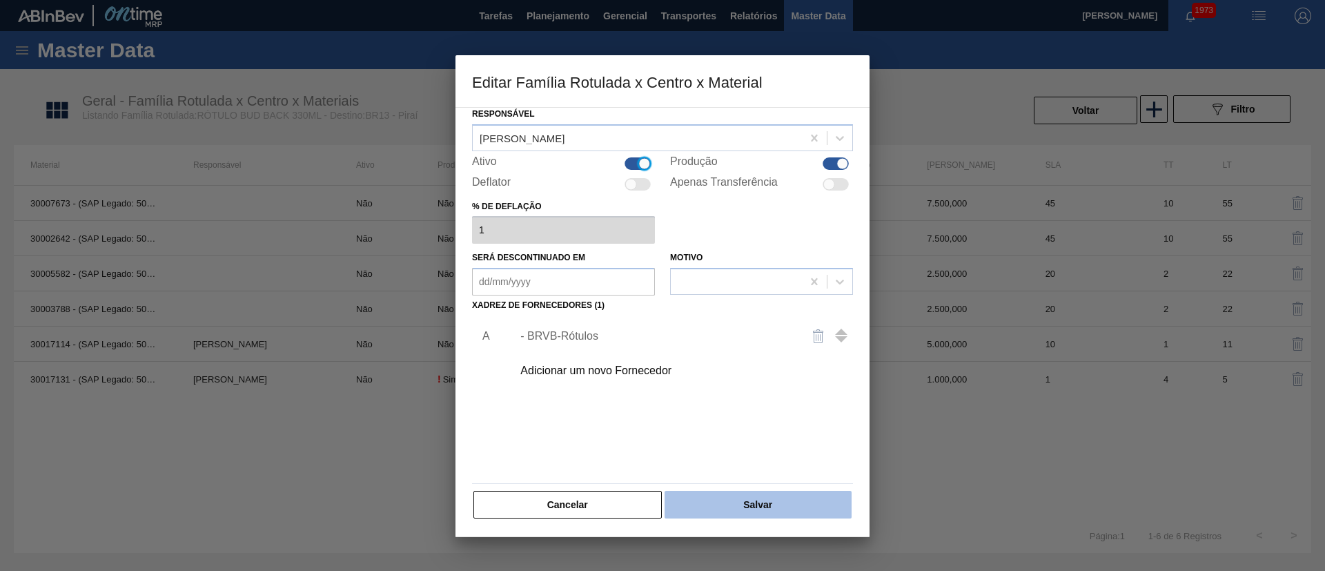
click at [720, 493] on button "Salvar" at bounding box center [758, 505] width 187 height 28
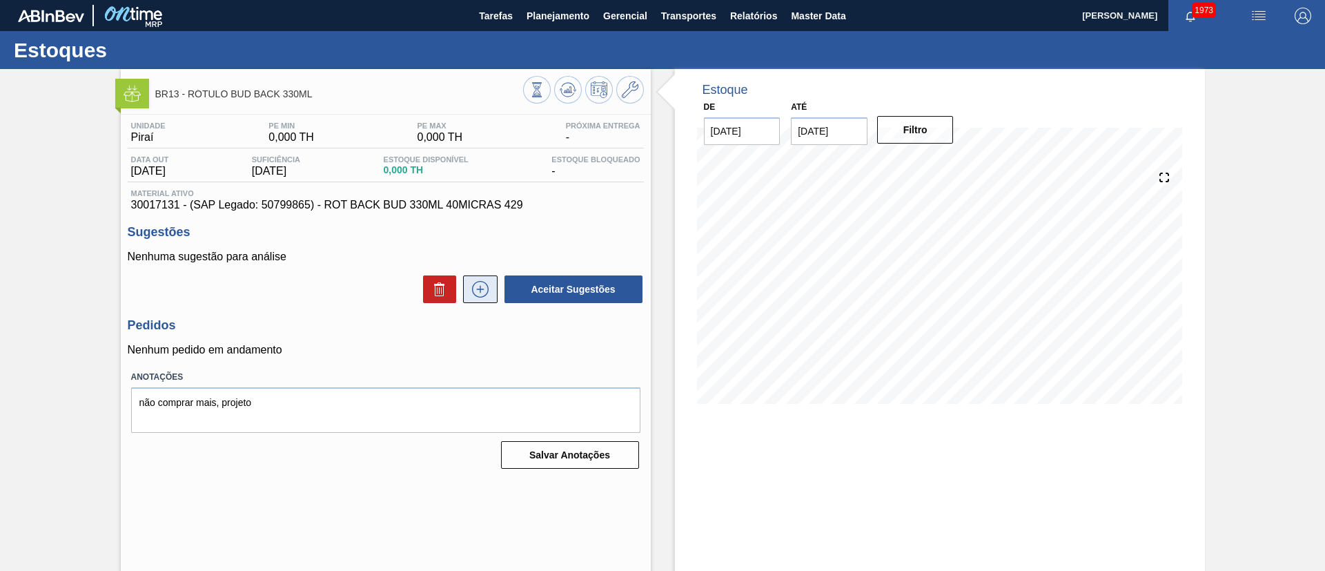
click at [480, 286] on icon at bounding box center [480, 290] width 1 height 8
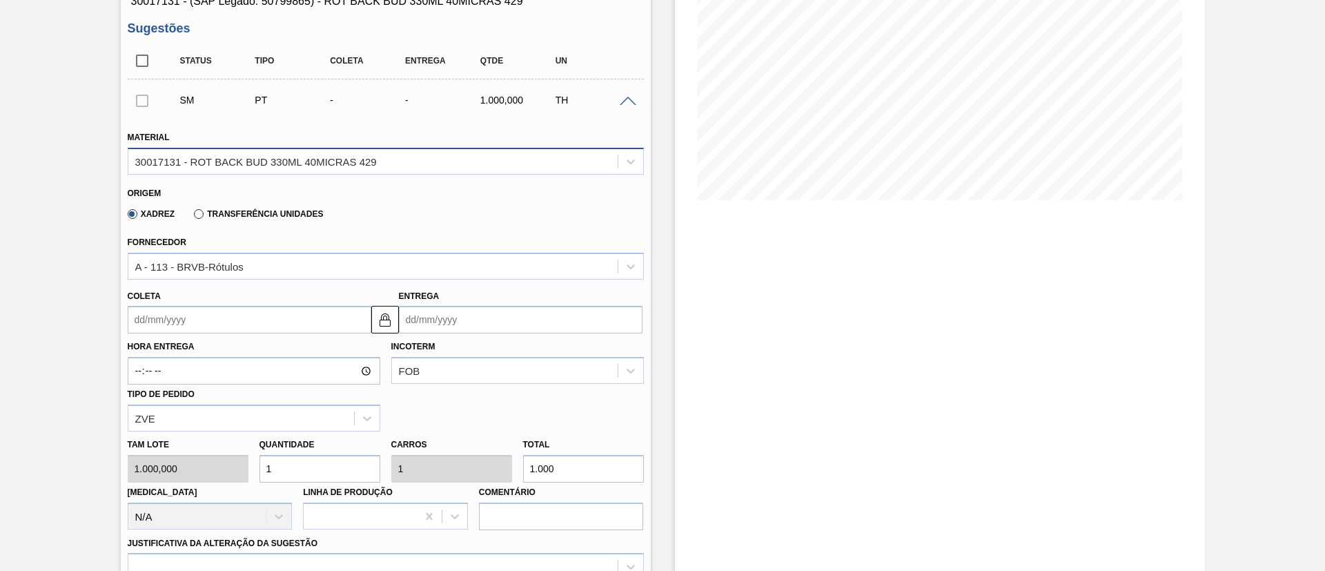
scroll to position [207, 0]
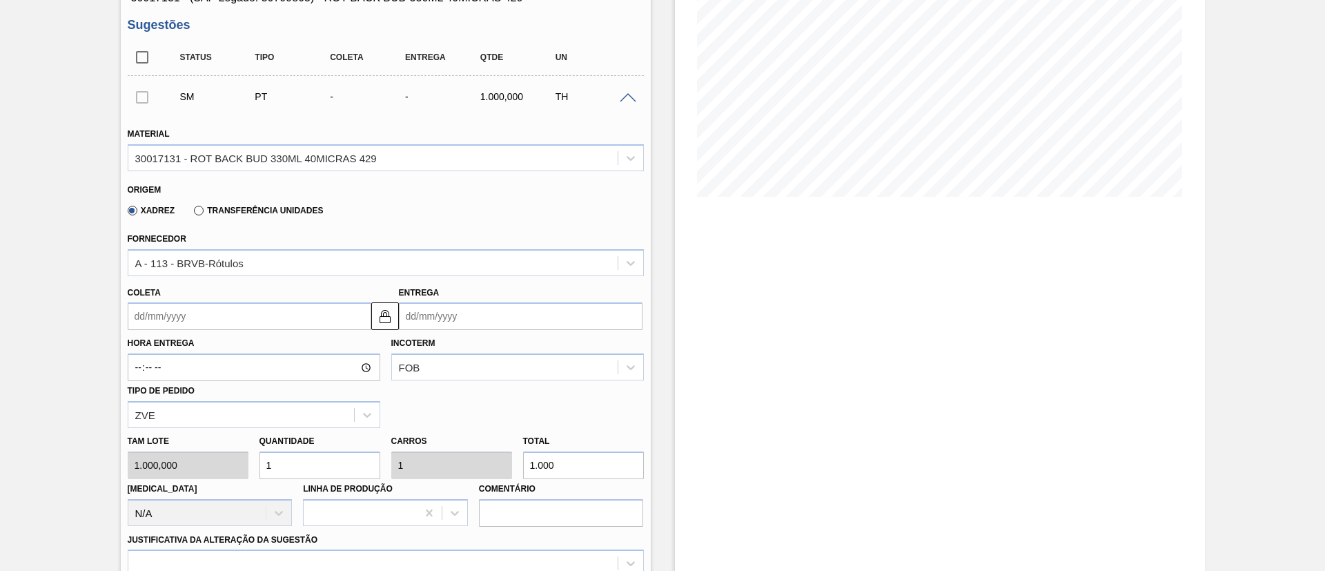
click at [238, 207] on label "Transferência Unidades" at bounding box center [258, 211] width 129 height 10
click at [192, 213] on input "Transferência Unidades" at bounding box center [192, 213] width 0 height 0
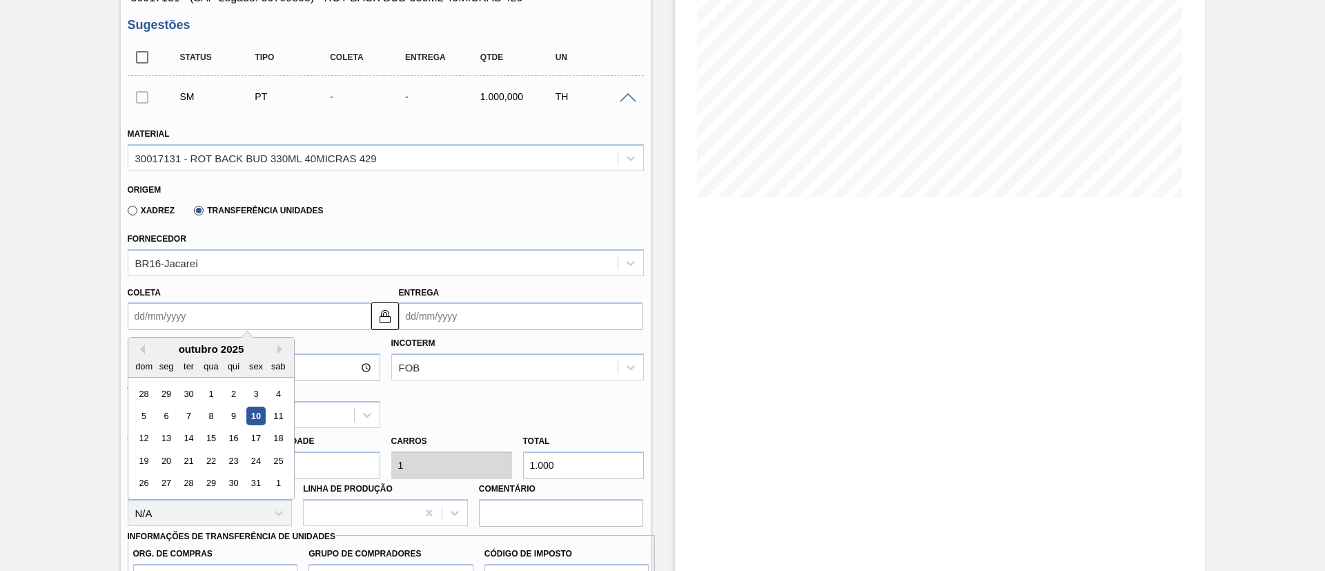
click at [175, 319] on input "Coleta" at bounding box center [250, 316] width 244 height 28
click at [278, 420] on div "11" at bounding box center [278, 416] width 19 height 19
type input "11/10/2025"
type input "15/10/2025"
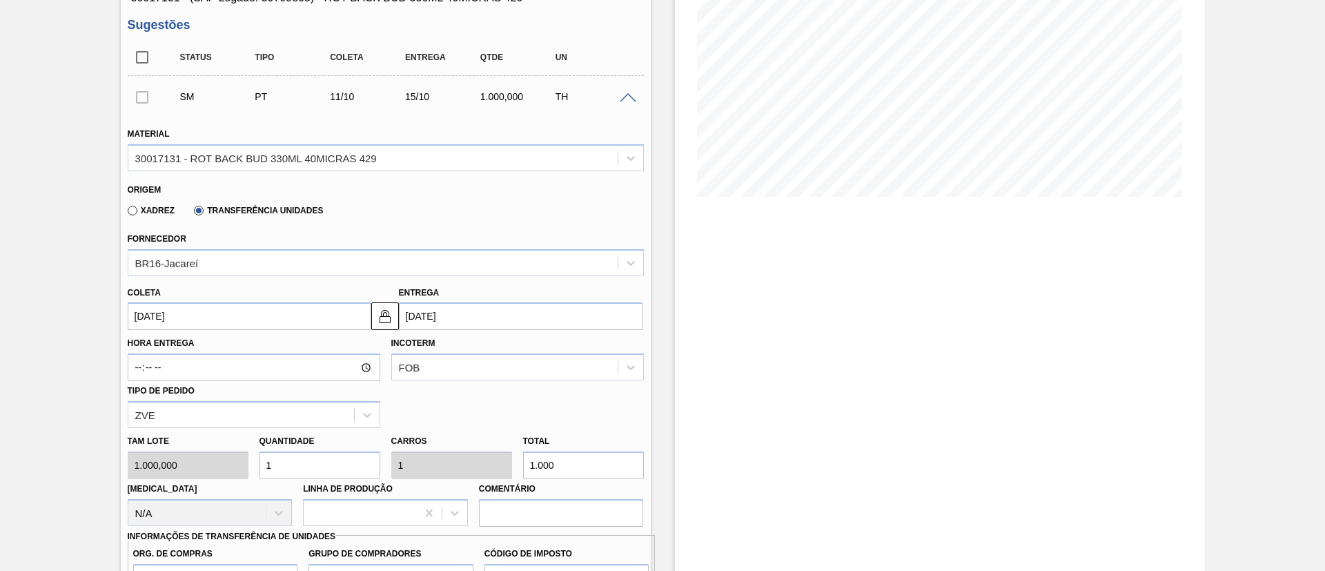
click at [489, 469] on div "Tam lote 1.000,000 Quantidade 1 Carros 1 Total 1.000 Doca N/A Linha de Produção…" at bounding box center [385, 477] width 527 height 99
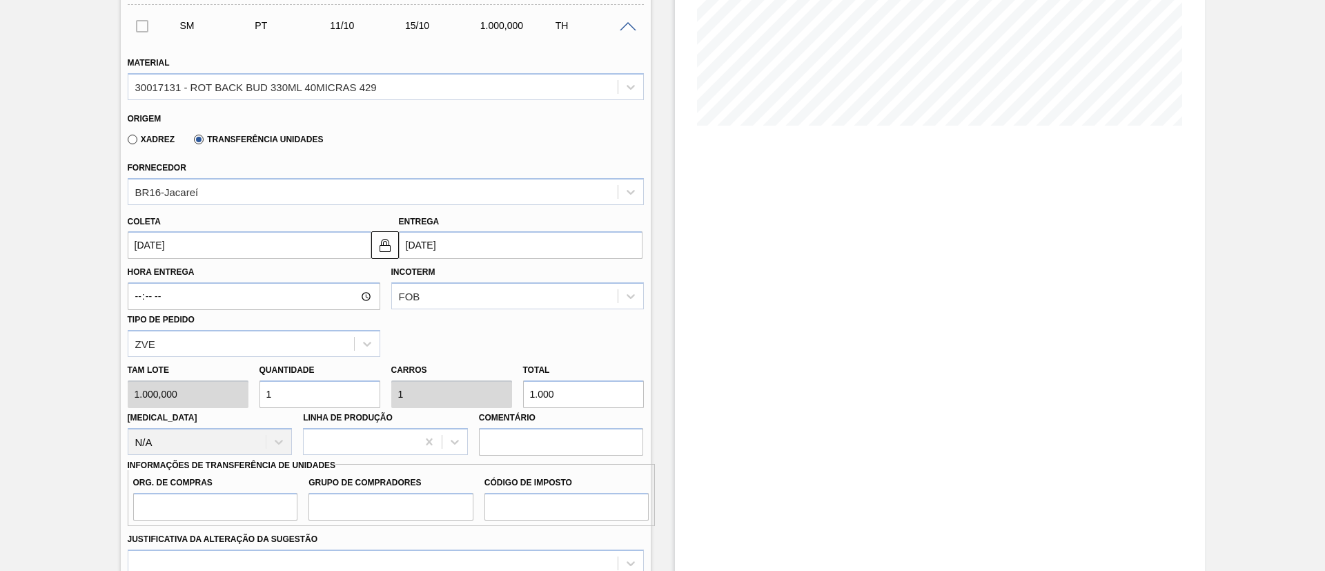
scroll to position [311, 0]
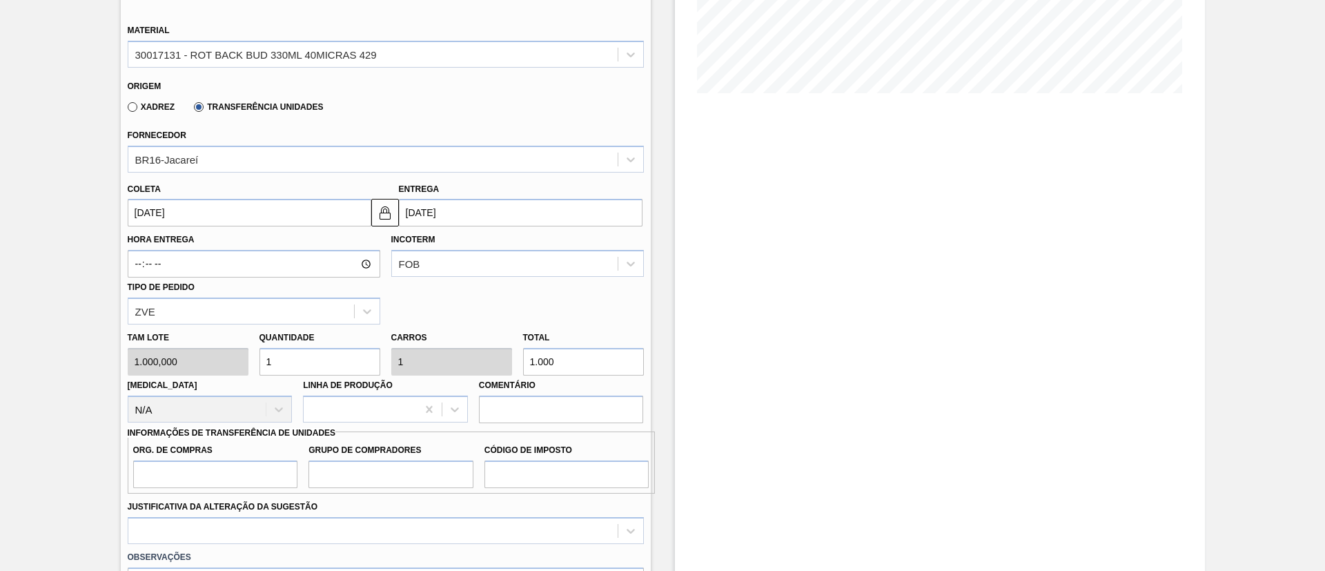
type input "0,002"
type input "2"
type input "0,025"
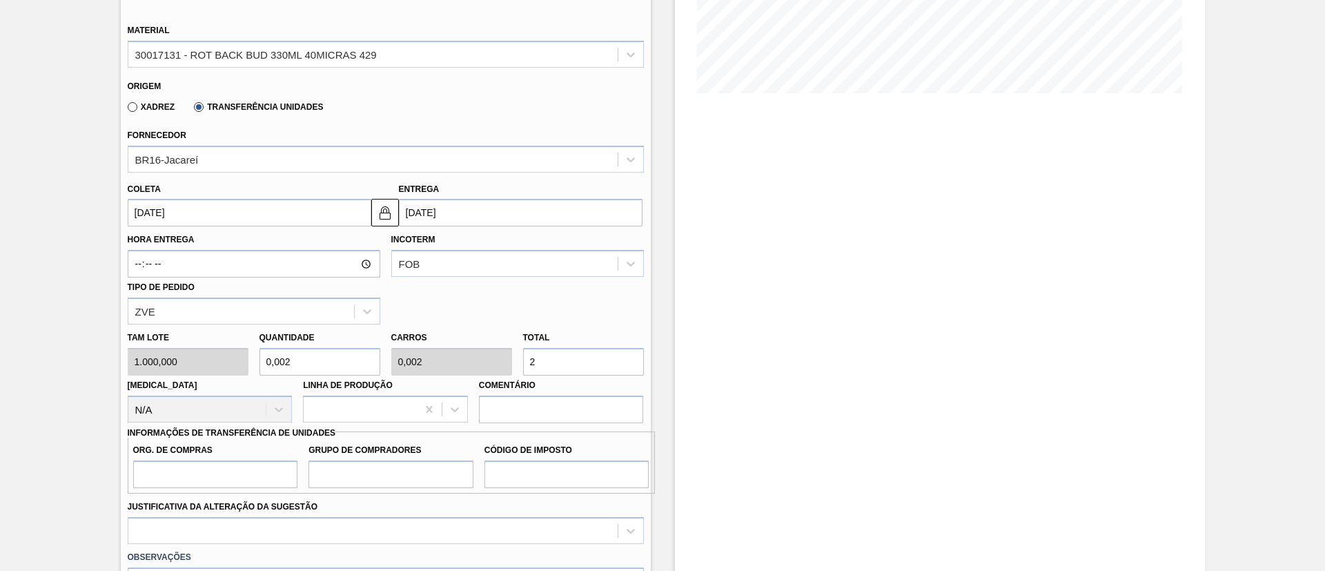
type input "25"
type input "0,25"
type input "250"
type input "2,505"
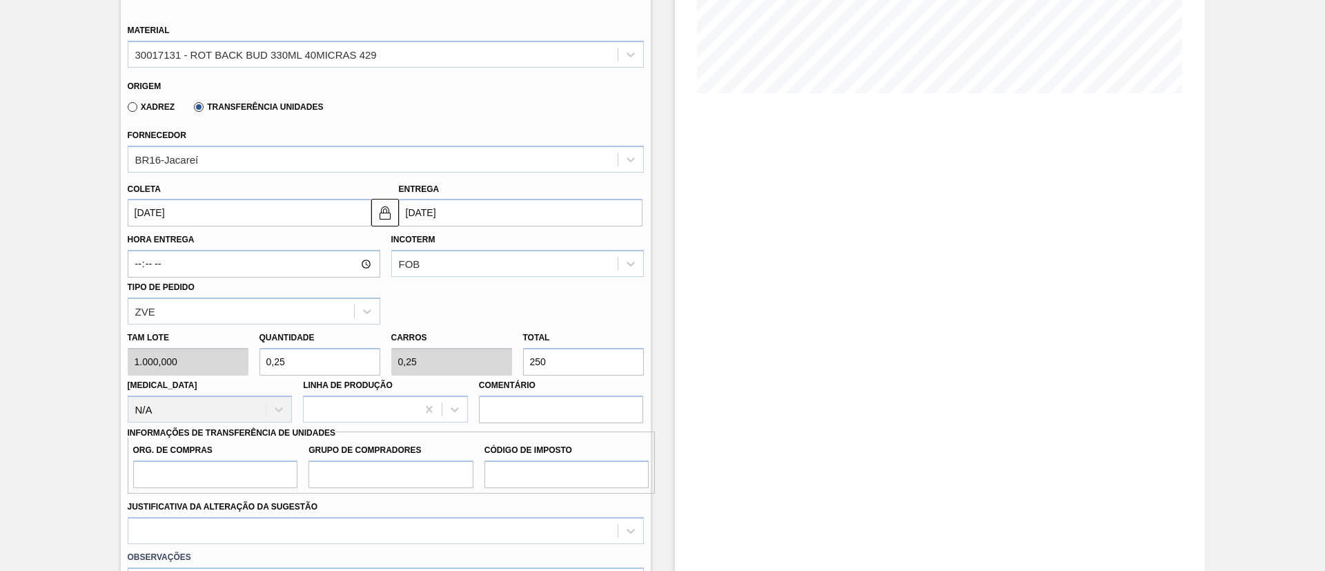
type input "2,505"
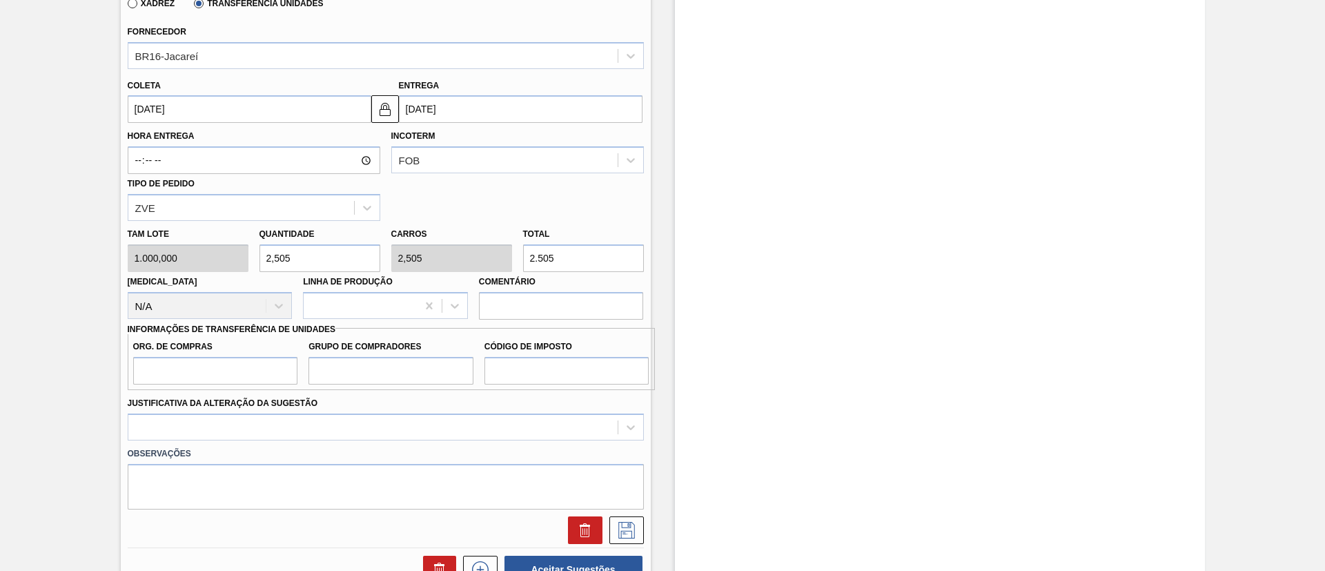
type input "2.505"
click at [191, 369] on input "Org. de Compras" at bounding box center [215, 371] width 165 height 28
type input "BR00"
click at [340, 373] on input "Grupo de Compradores" at bounding box center [391, 371] width 165 height 28
type input "A01"
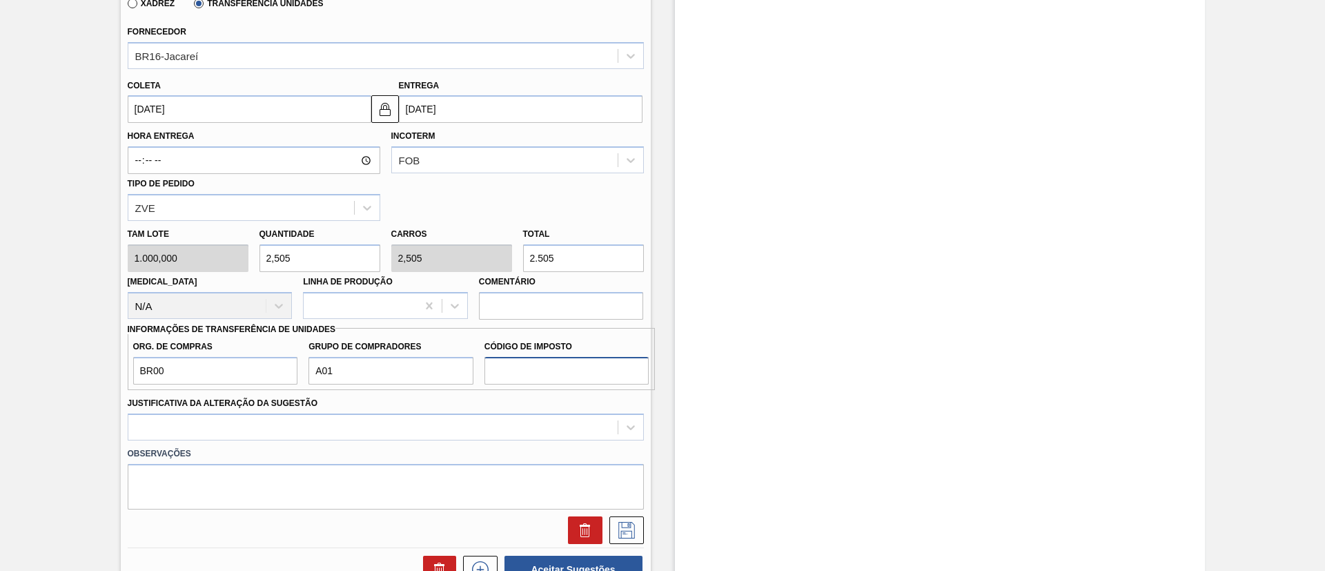
click at [544, 376] on input "Código de Imposto" at bounding box center [567, 371] width 165 height 28
type input "I1"
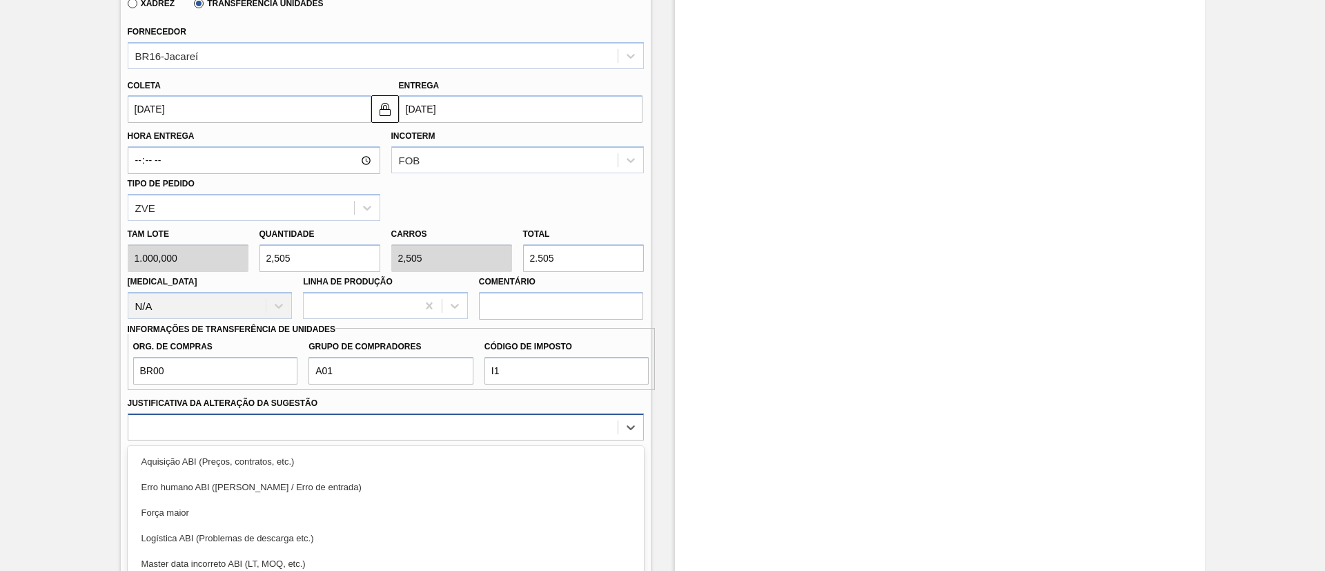
click at [398, 432] on div "option Força maior focused, 3 of 18. 18 results available. Use Up and Down to c…" at bounding box center [386, 427] width 516 height 27
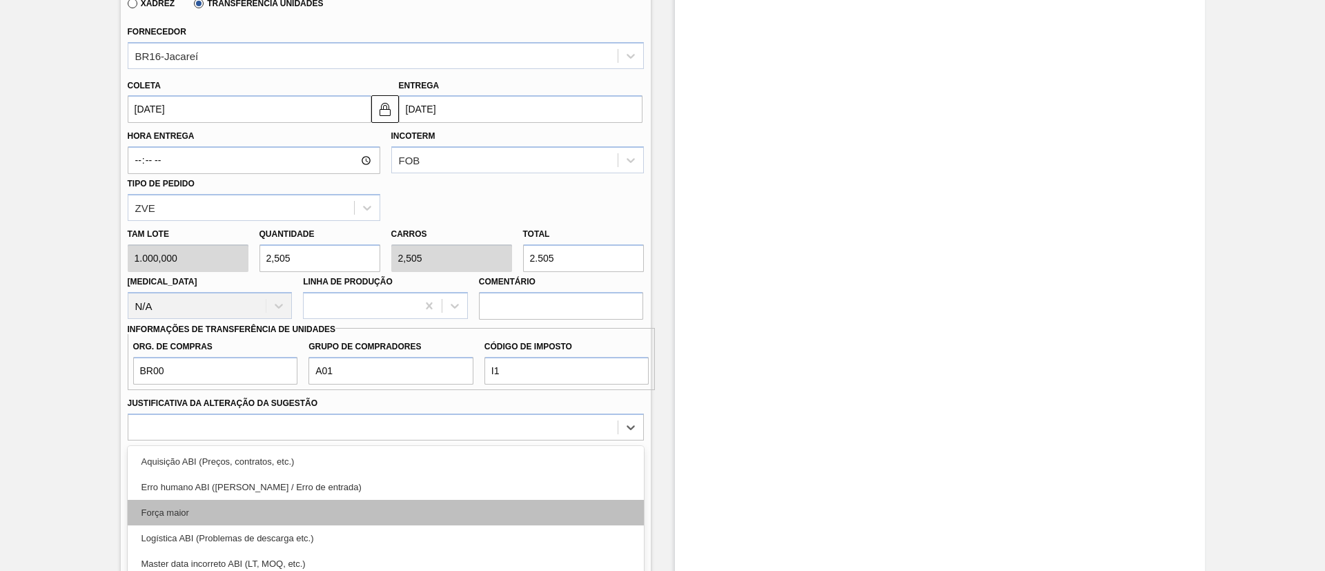
scroll to position [502, 0]
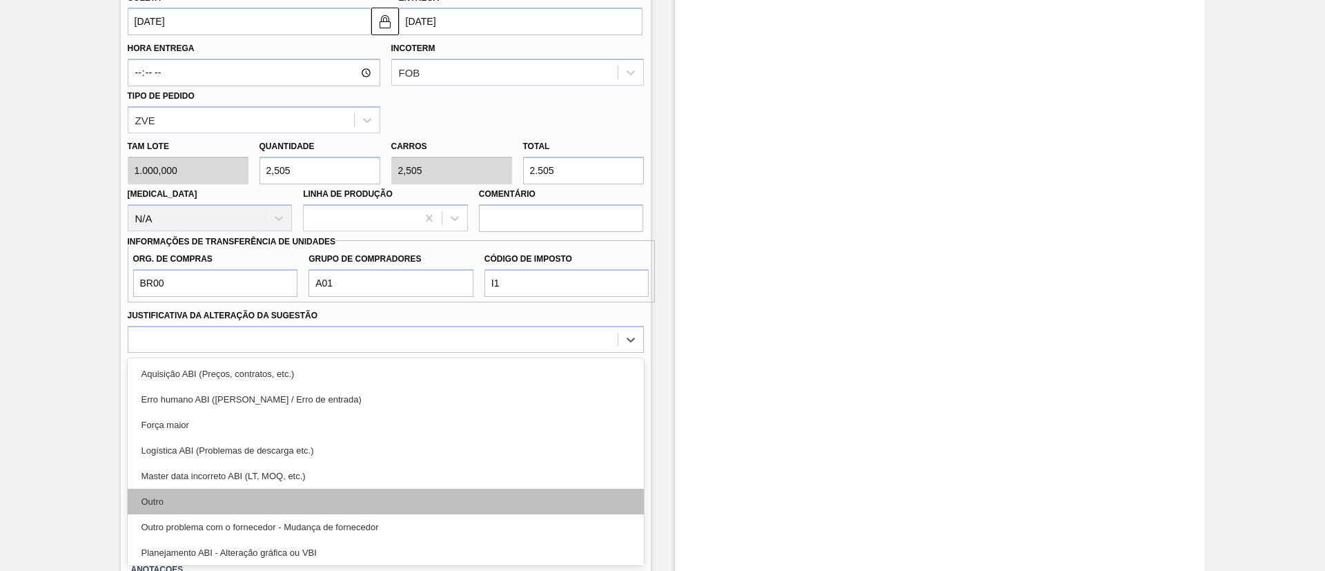
click at [243, 494] on div "Outro" at bounding box center [386, 502] width 516 height 26
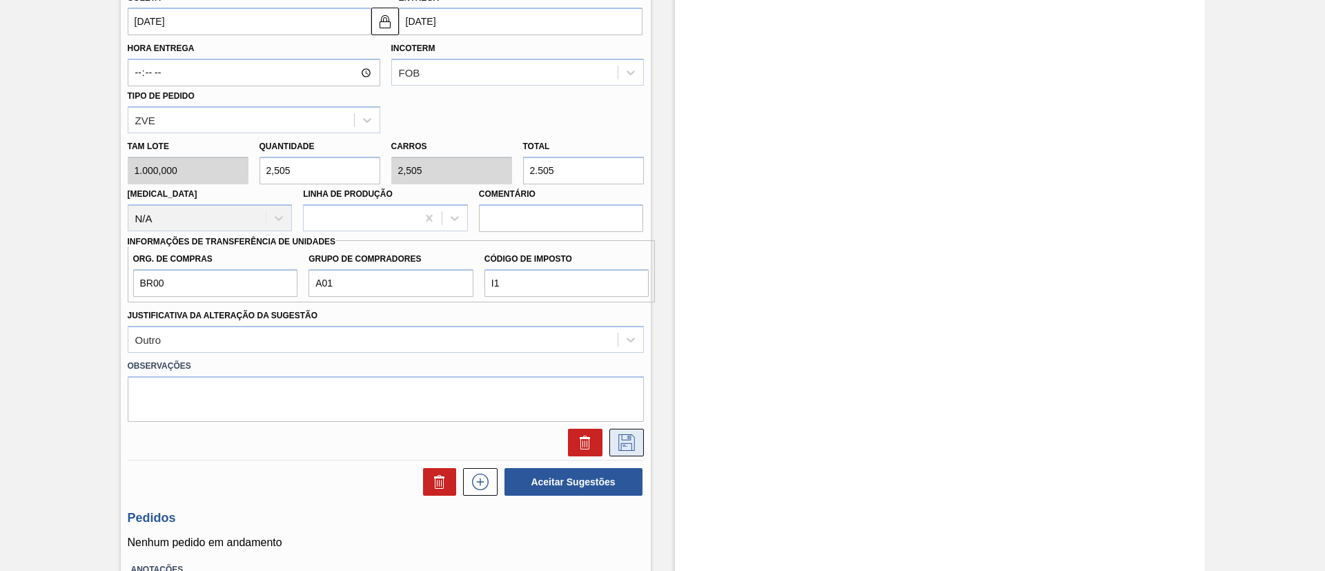
click at [630, 436] on icon at bounding box center [627, 442] width 22 height 17
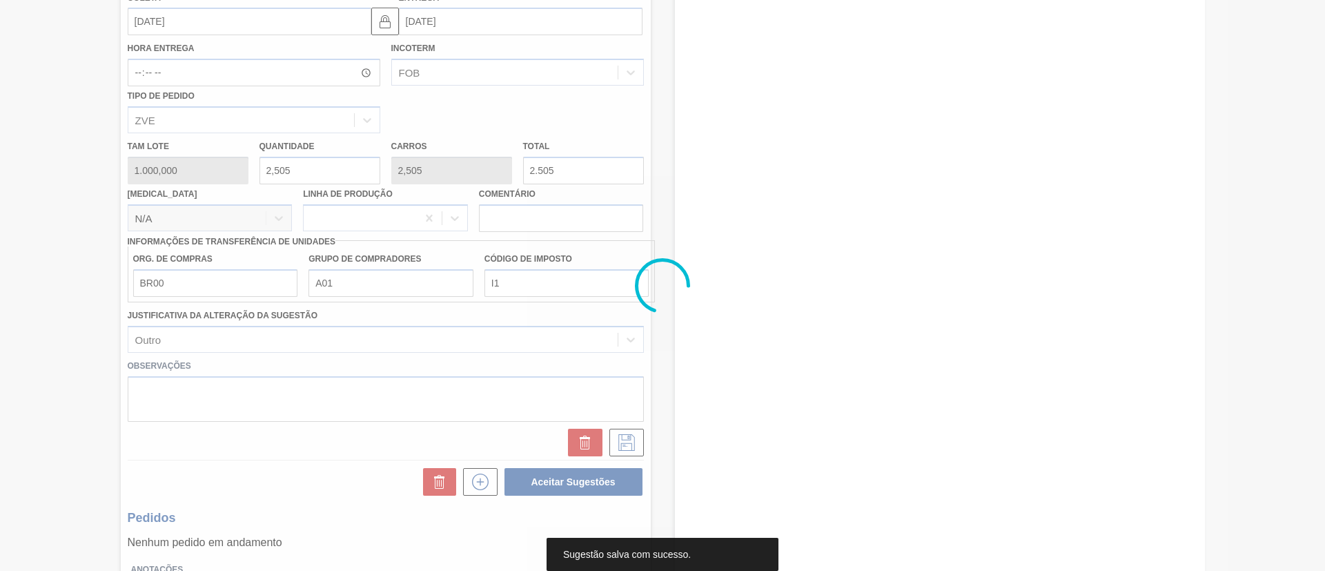
scroll to position [23, 0]
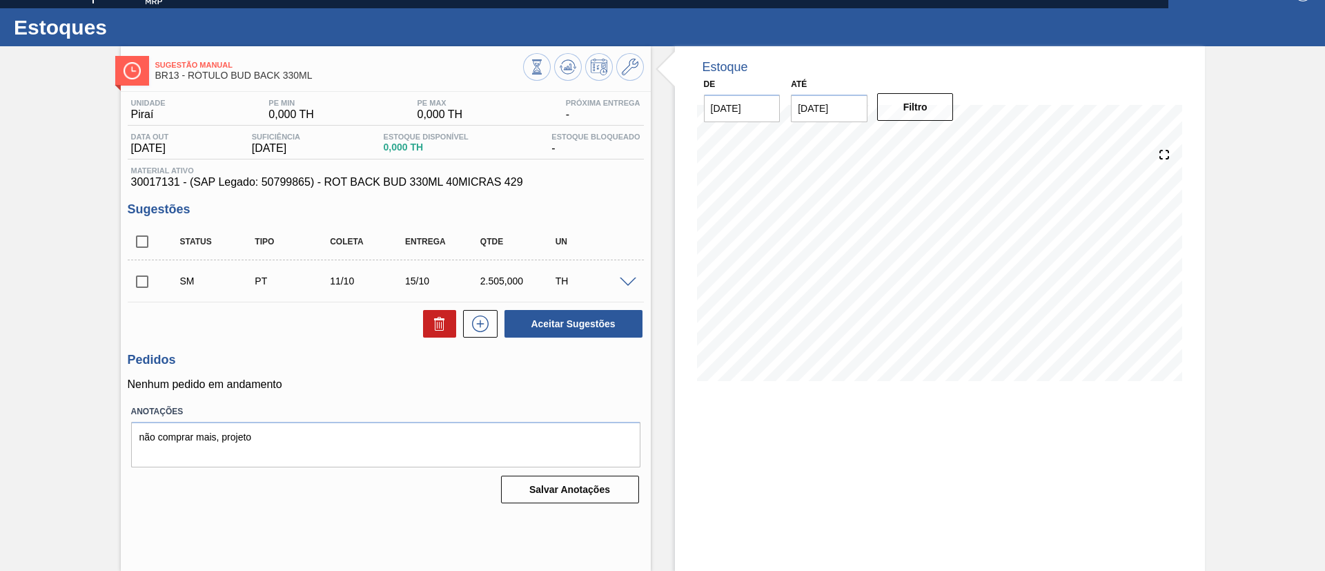
click at [146, 285] on input "checkbox" at bounding box center [142, 281] width 29 height 29
click at [526, 314] on button "Aceitar Sugestões" at bounding box center [574, 324] width 138 height 28
checkbox input "false"
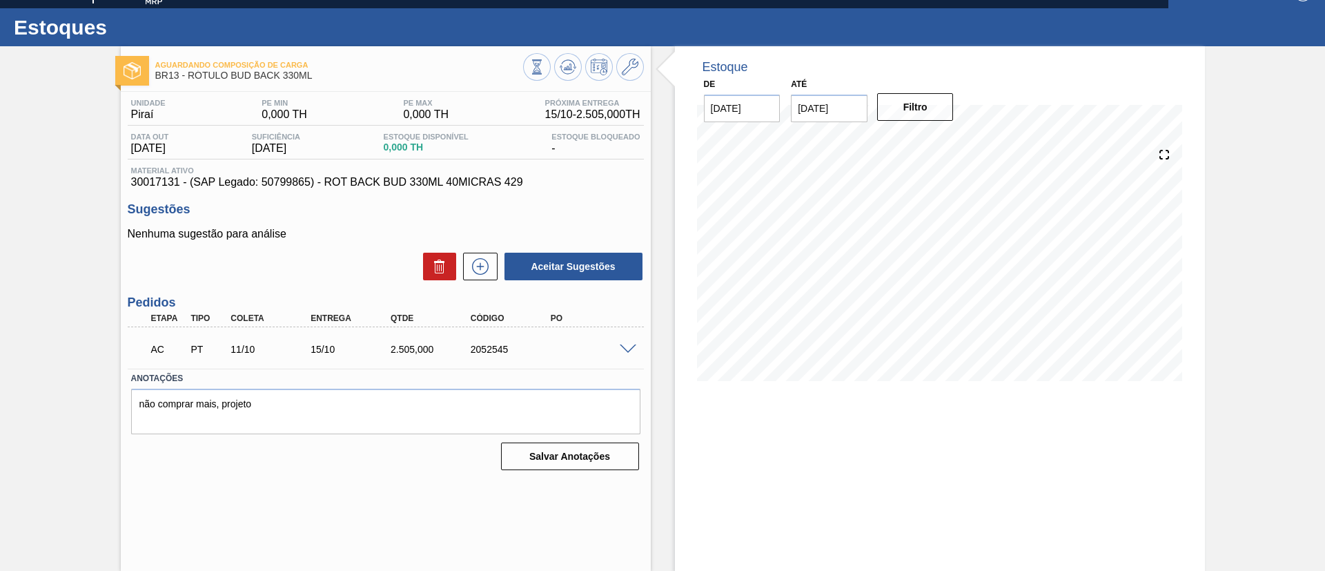
click at [634, 350] on span at bounding box center [628, 349] width 17 height 10
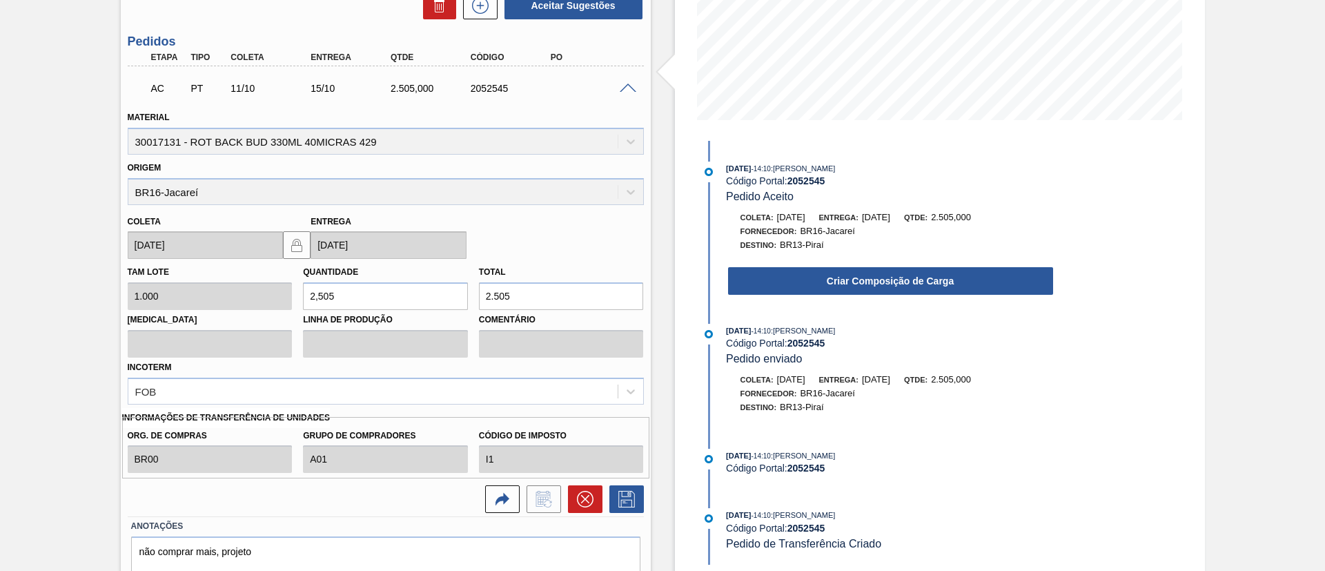
scroll to position [333, 0]
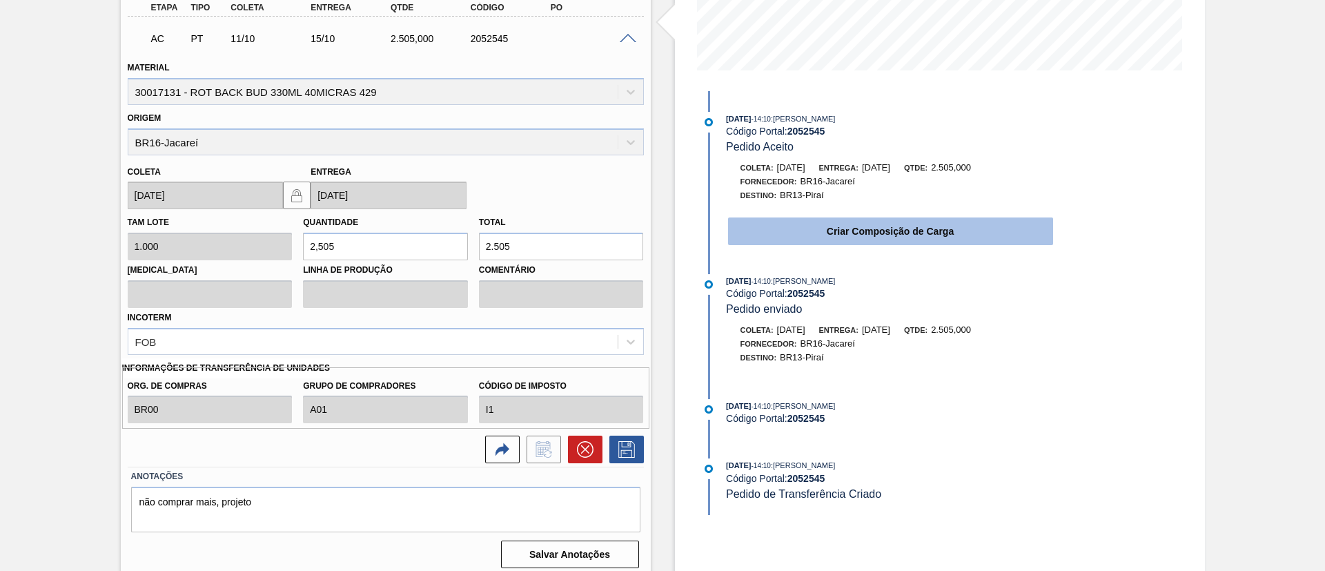
click at [793, 236] on button "Criar Composição de Carga" at bounding box center [890, 231] width 325 height 28
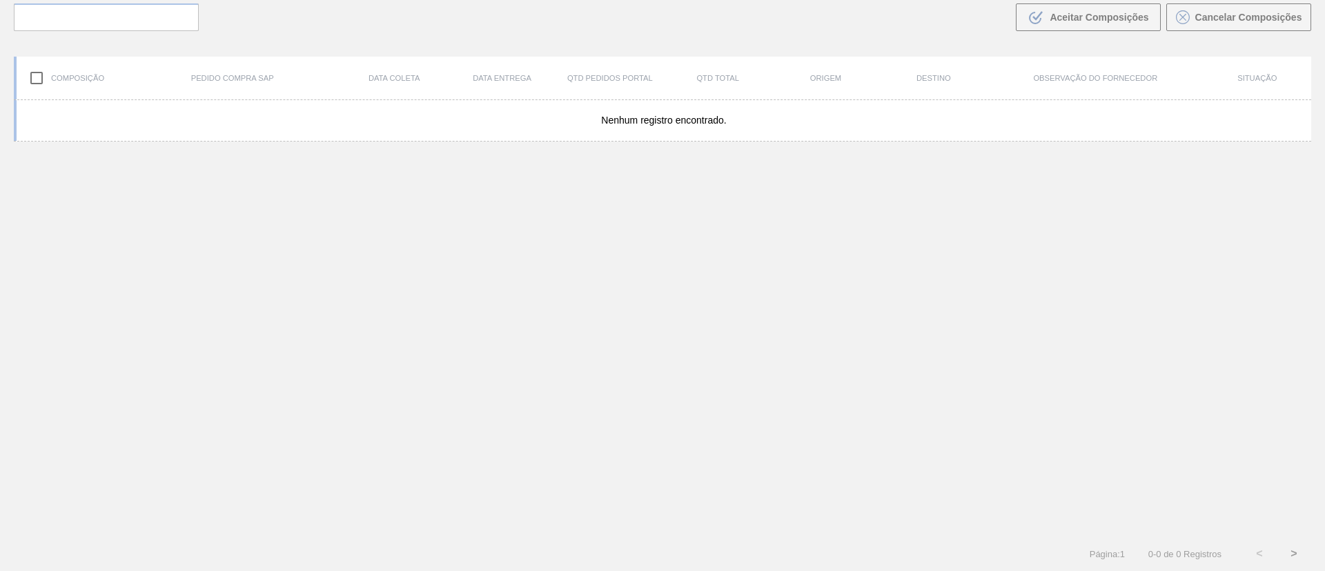
scroll to position [99, 0]
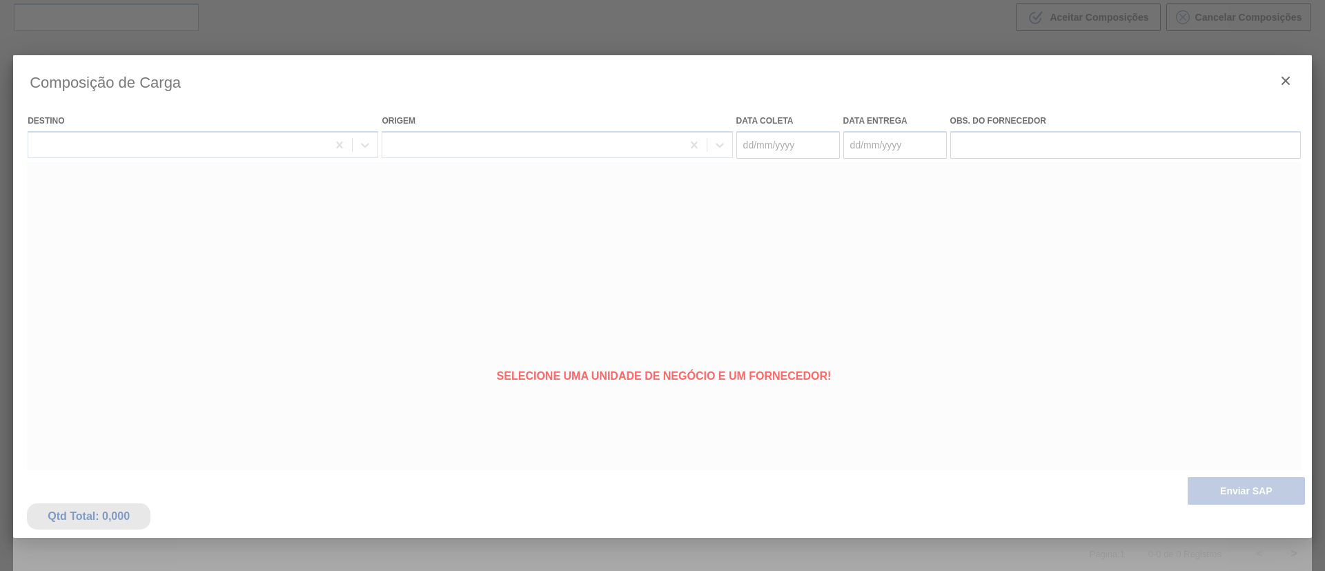
type coleta "11/10/2025"
type Entrega "15/10/2025"
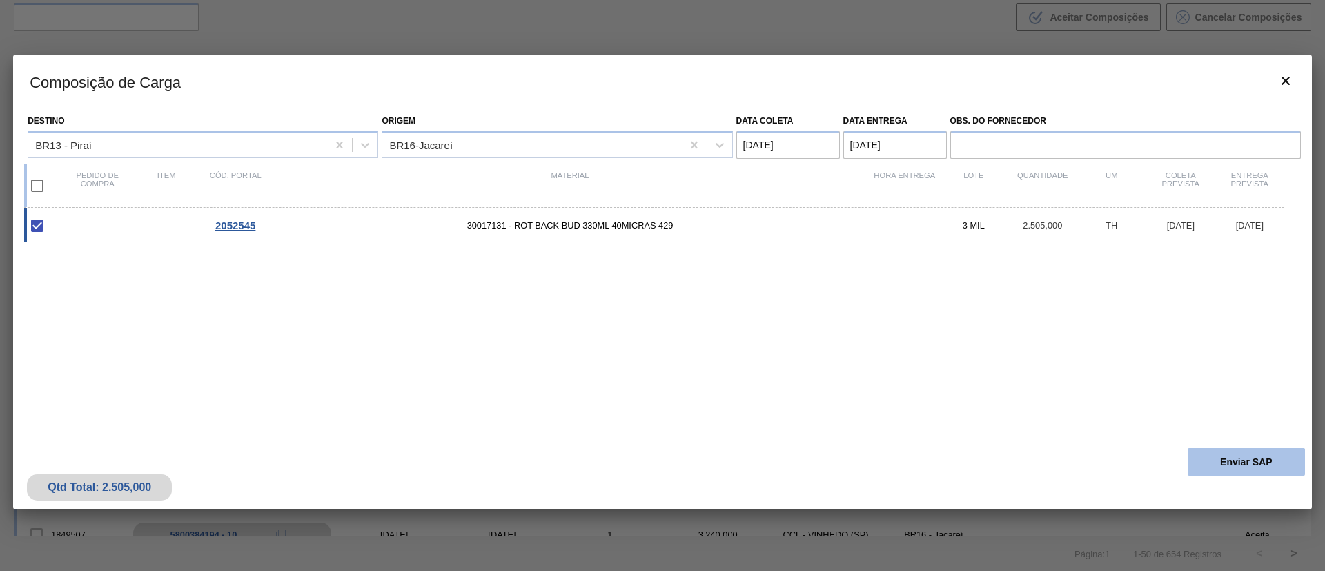
click at [1262, 454] on button "Enviar SAP" at bounding box center [1246, 462] width 117 height 28
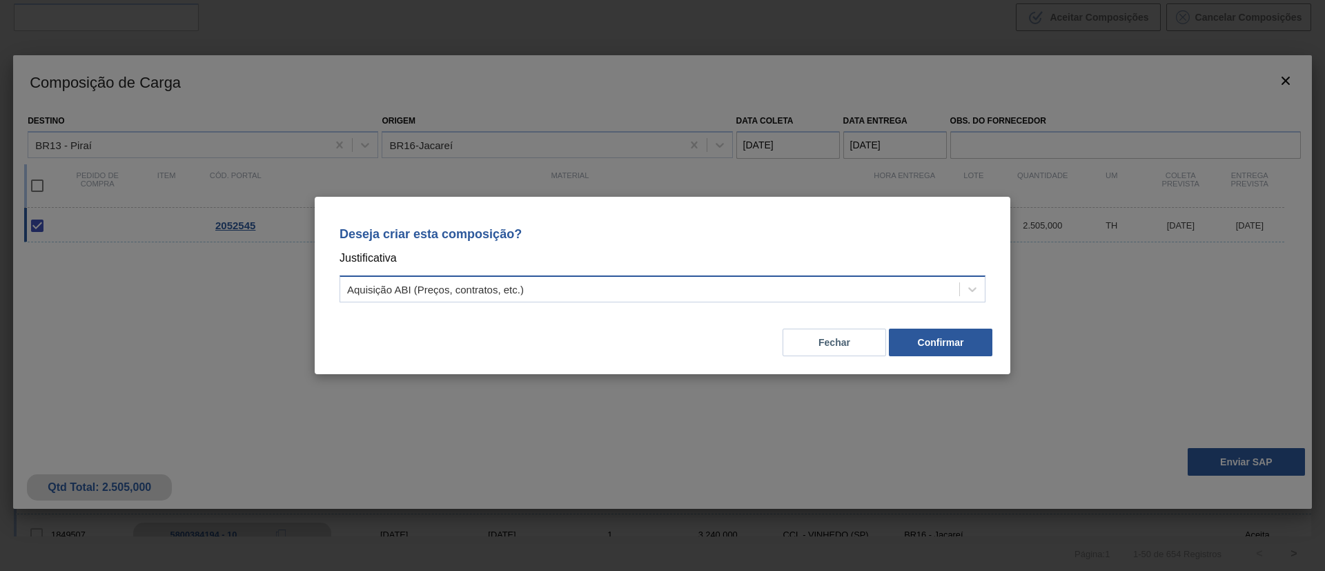
click at [528, 288] on div "Aquisição ABI (Preços, contratos, etc.)" at bounding box center [649, 290] width 619 height 20
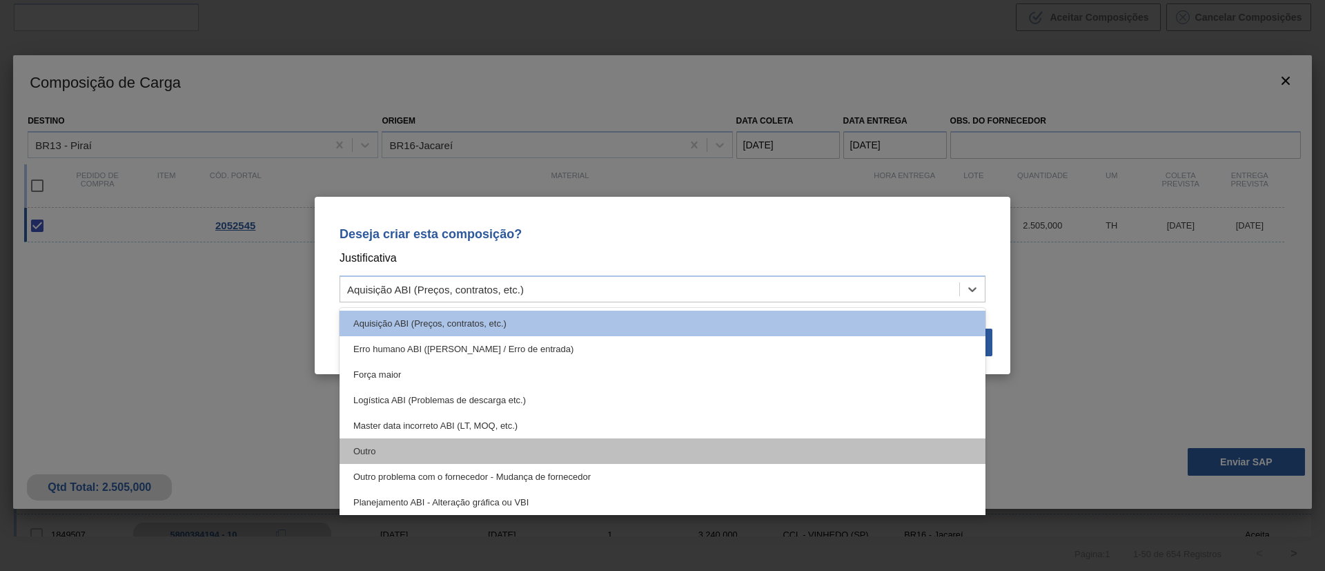
click at [437, 449] on div "Outro" at bounding box center [663, 451] width 646 height 26
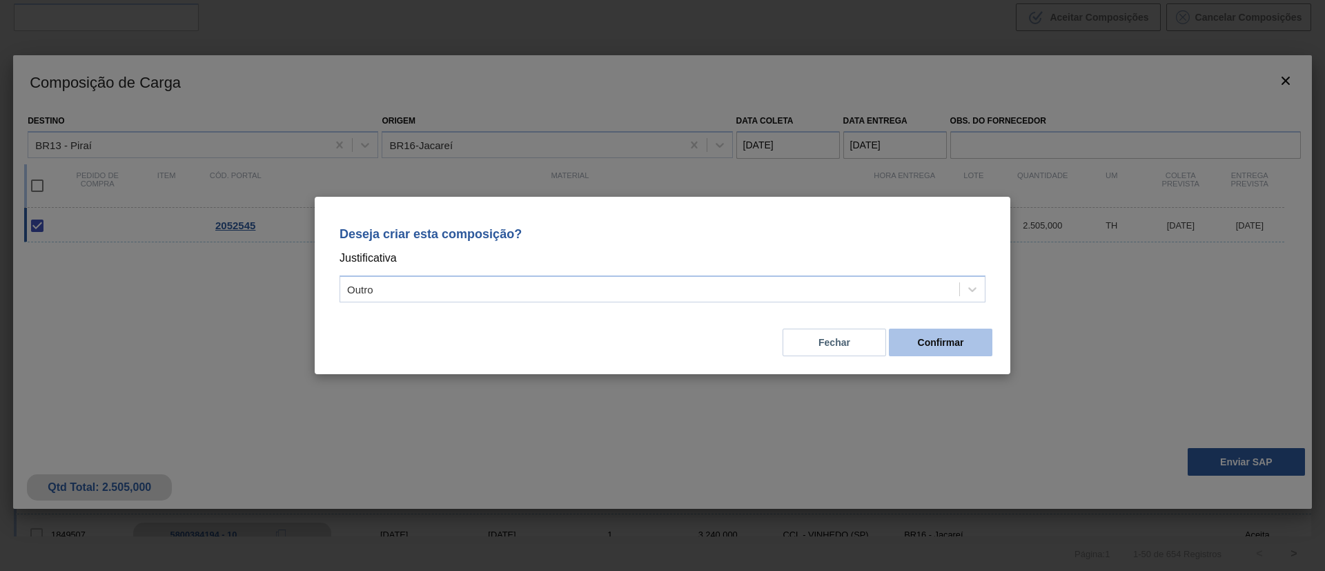
click at [955, 336] on button "Confirmar" at bounding box center [941, 343] width 104 height 28
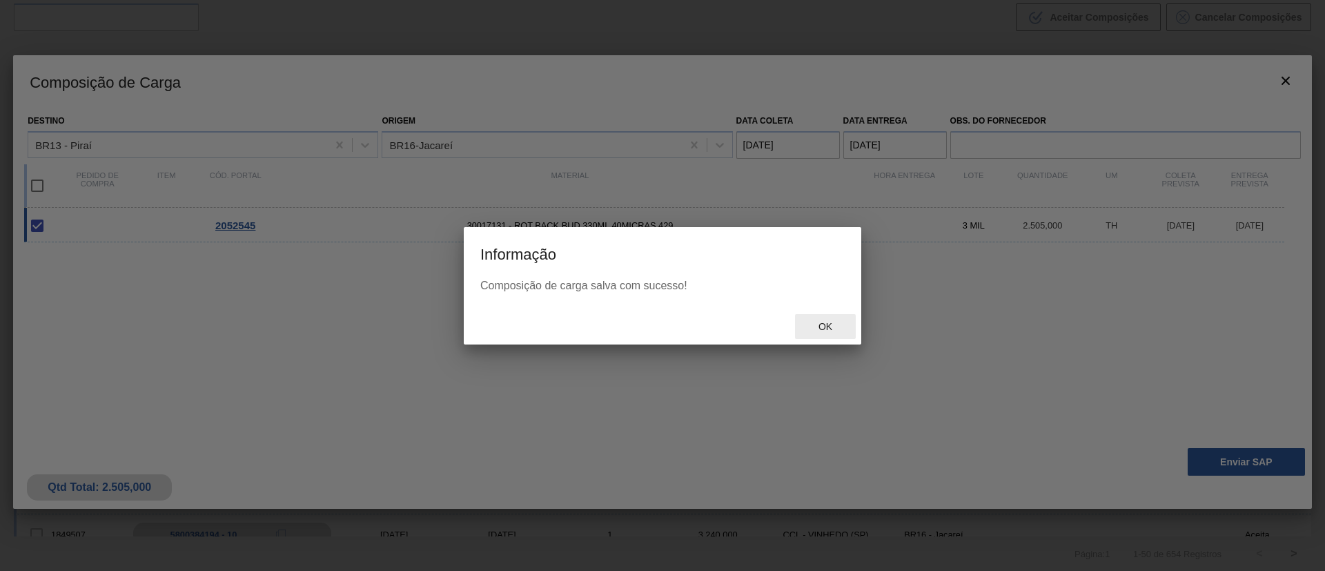
click at [845, 331] on div "Ok" at bounding box center [825, 327] width 61 height 26
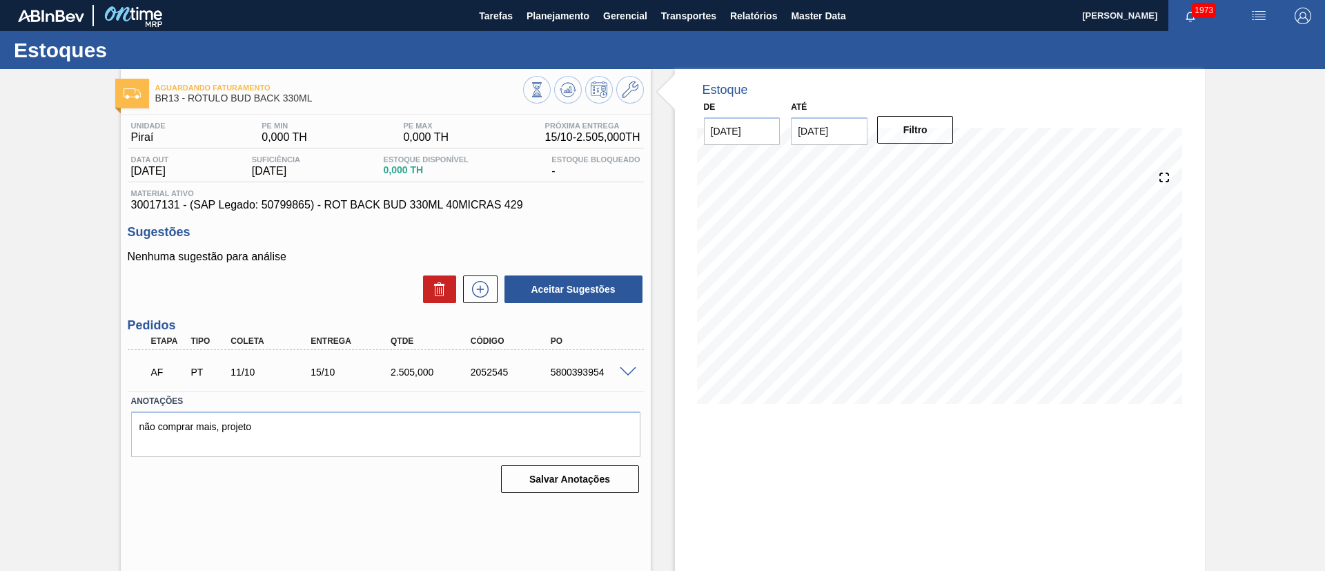
click at [558, 370] on div "5800393954" at bounding box center [592, 372] width 90 height 11
copy div "5800393954"
click at [621, 405] on label "Anotações" at bounding box center [385, 401] width 509 height 20
click at [566, 80] on button at bounding box center [568, 90] width 28 height 28
